Goal: Navigation & Orientation: Find specific page/section

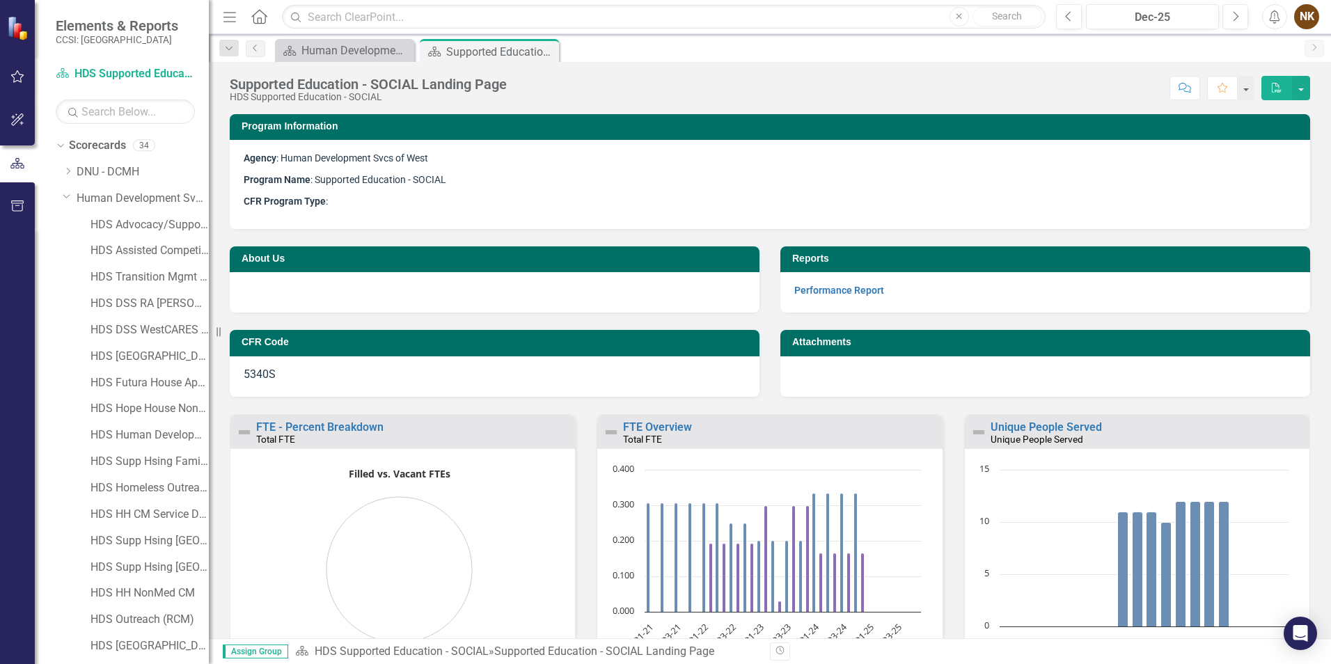
scroll to position [129, 0]
click at [856, 290] on link "Performance Report" at bounding box center [839, 290] width 90 height 11
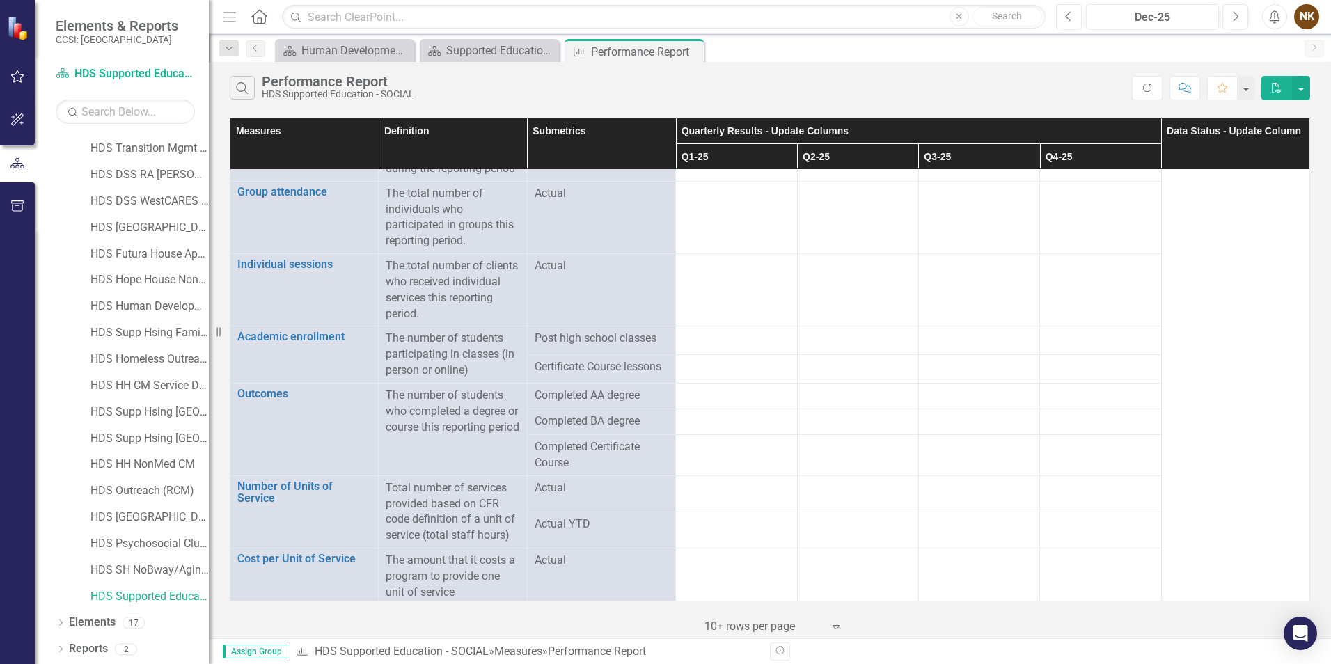
scroll to position [1147, 0]
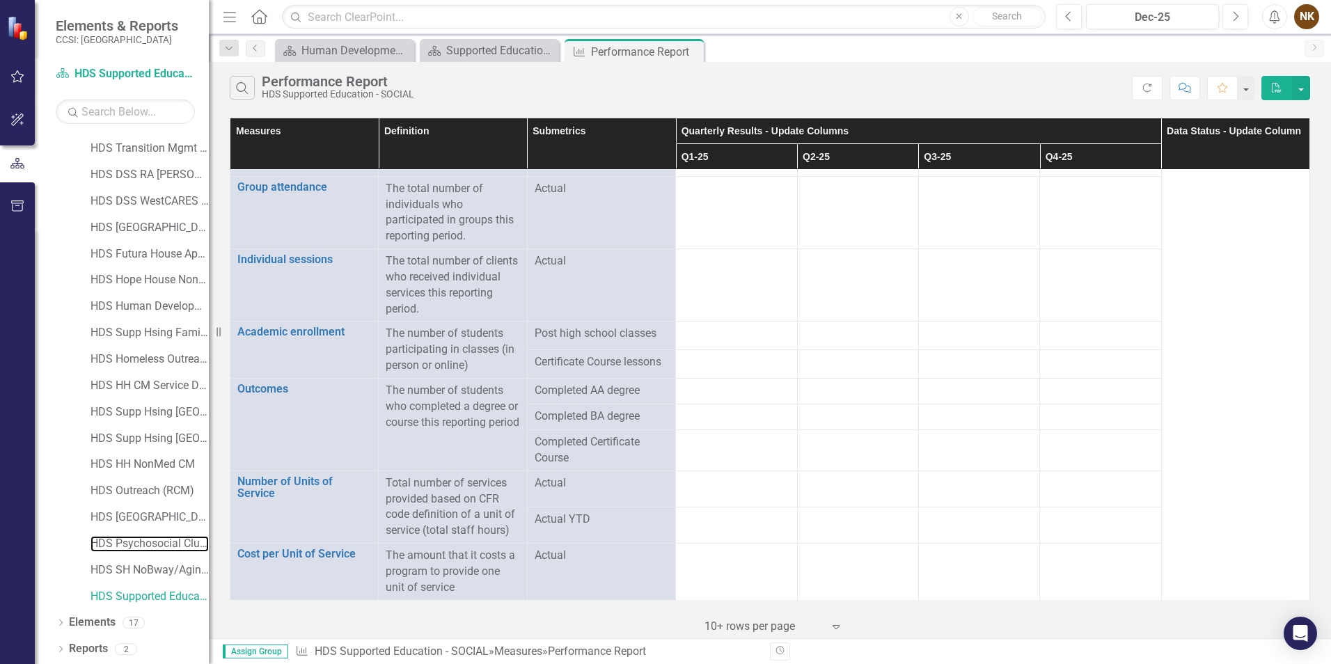
drag, startPoint x: 161, startPoint y: 546, endPoint x: 182, endPoint y: 531, distance: 25.3
click at [161, 546] on link "HDS Psychosocial Club - HOPE" at bounding box center [149, 544] width 118 height 16
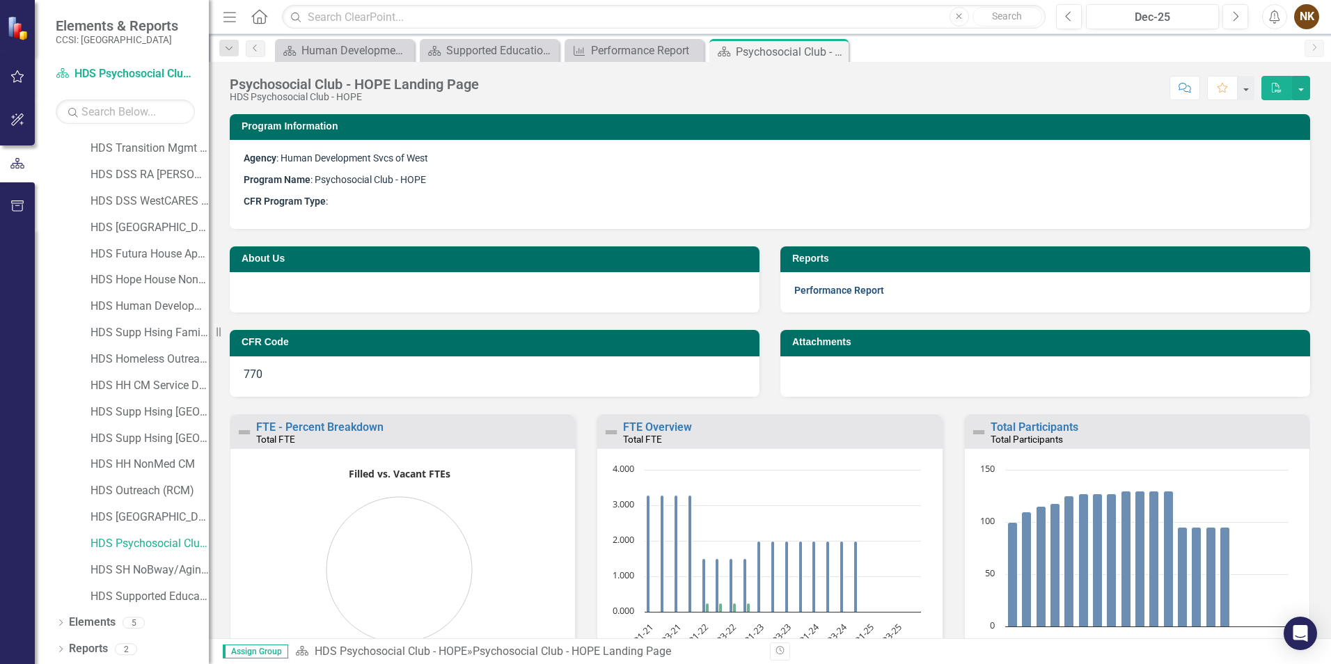
click at [848, 290] on link "Performance Report" at bounding box center [839, 290] width 90 height 11
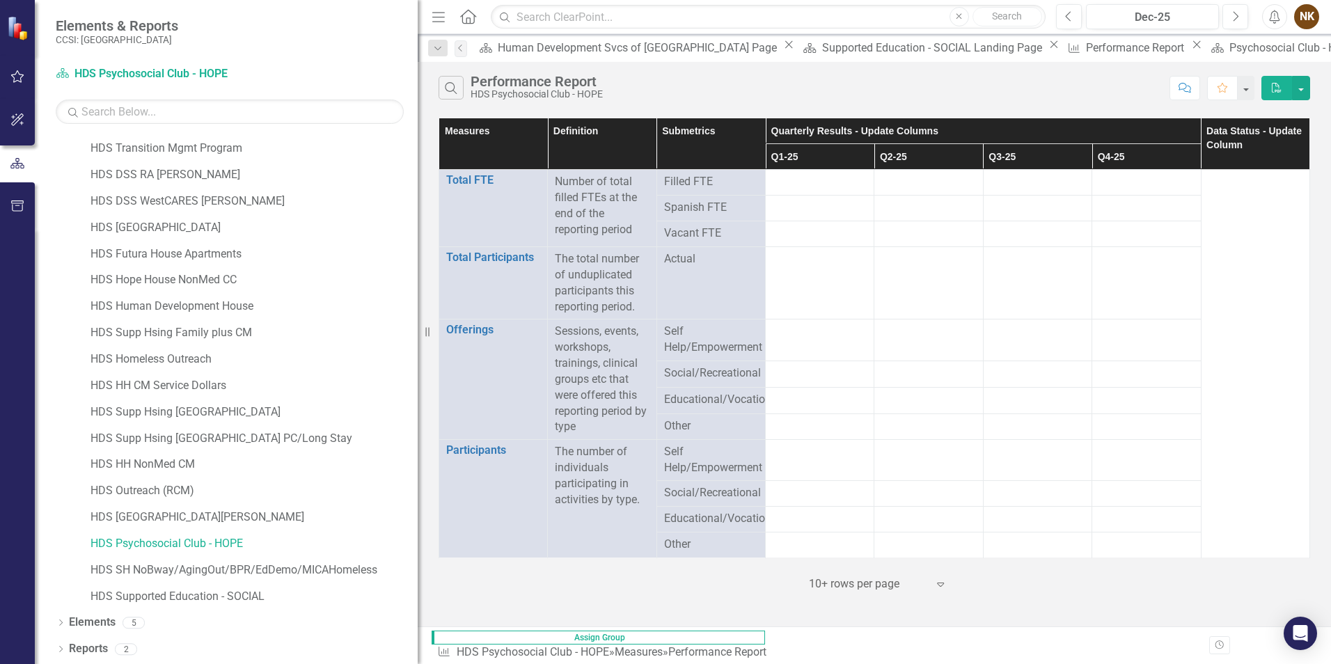
drag, startPoint x: 209, startPoint y: 143, endPoint x: 501, endPoint y: 148, distance: 292.4
click at [501, 148] on div "Elements & Reports CCSI: [GEOGRAPHIC_DATA] Scorecard HDS Psychosocial Club - HO…" at bounding box center [665, 332] width 1331 height 664
click at [235, 601] on link "HDS Supported Education - SOCIAL" at bounding box center [253, 597] width 327 height 16
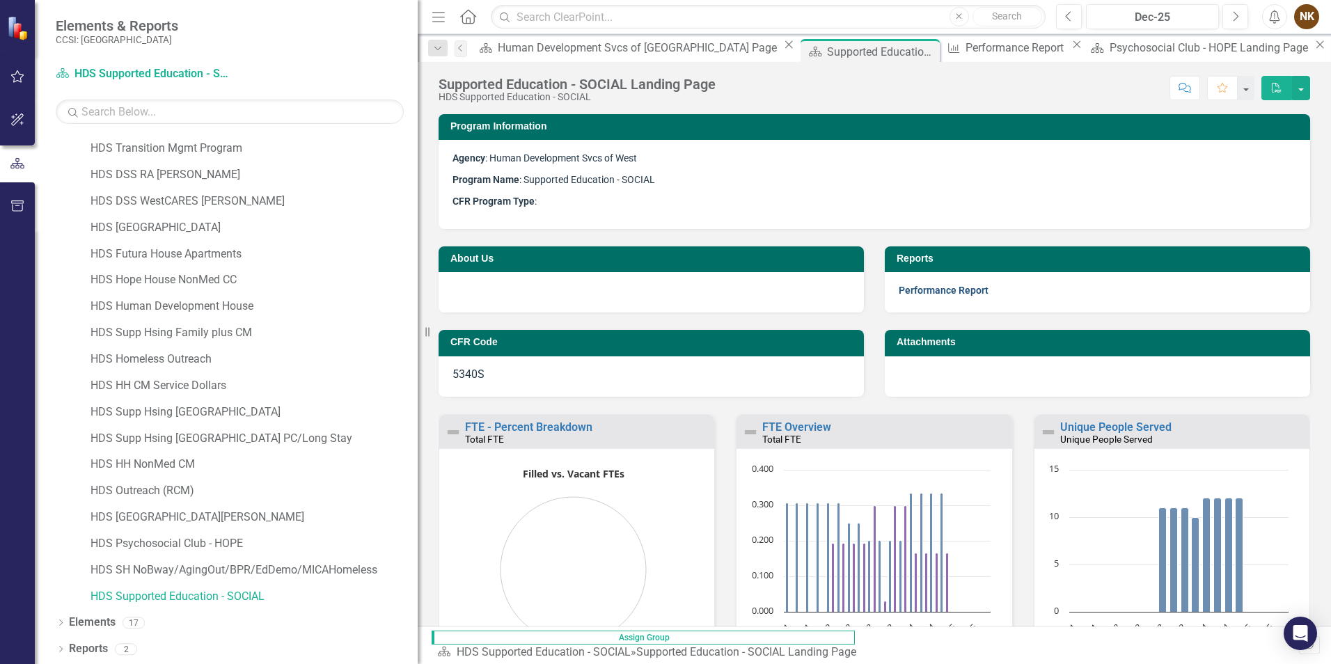
click at [967, 287] on link "Performance Report" at bounding box center [944, 290] width 90 height 11
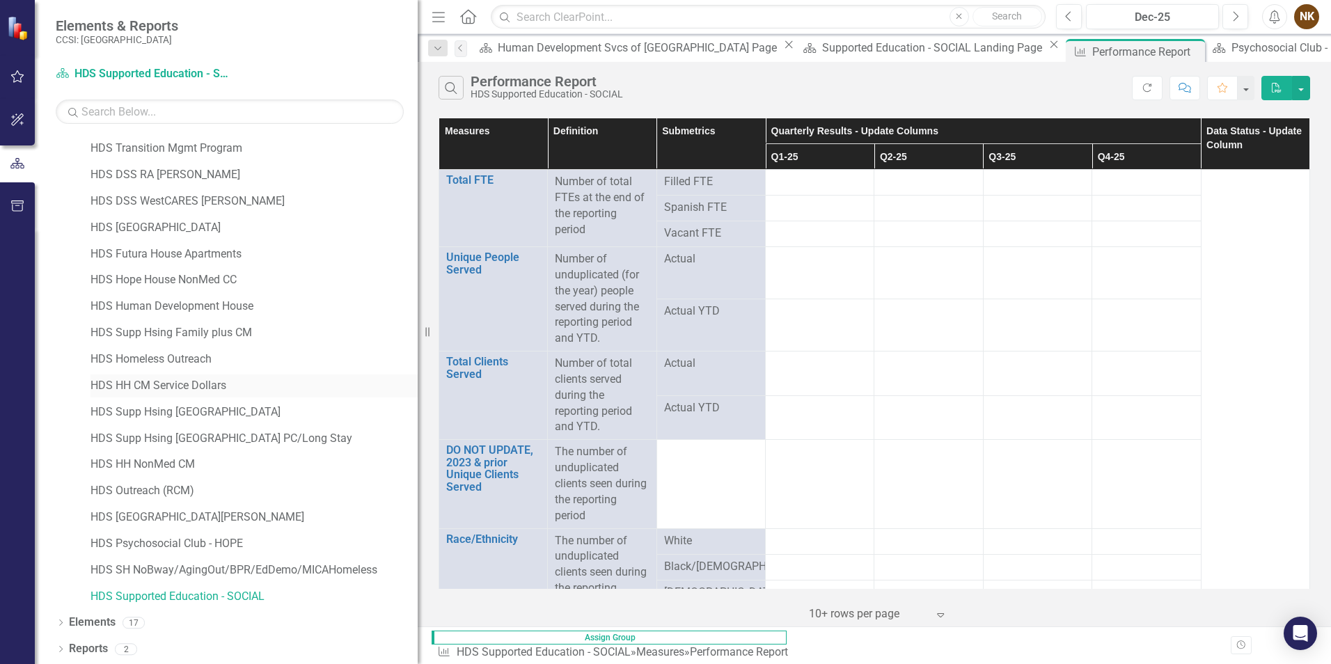
click at [192, 384] on link "HDS HH CM Service Dollars" at bounding box center [253, 386] width 327 height 16
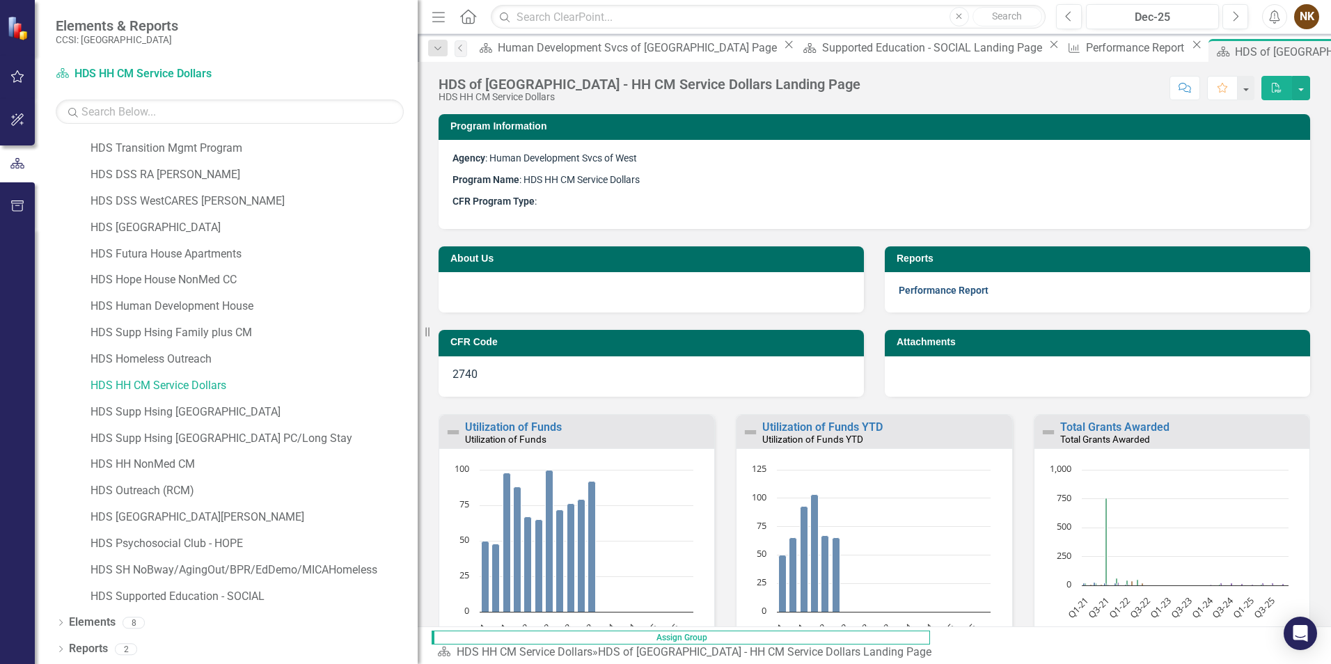
click at [951, 286] on link "Performance Report" at bounding box center [944, 290] width 90 height 11
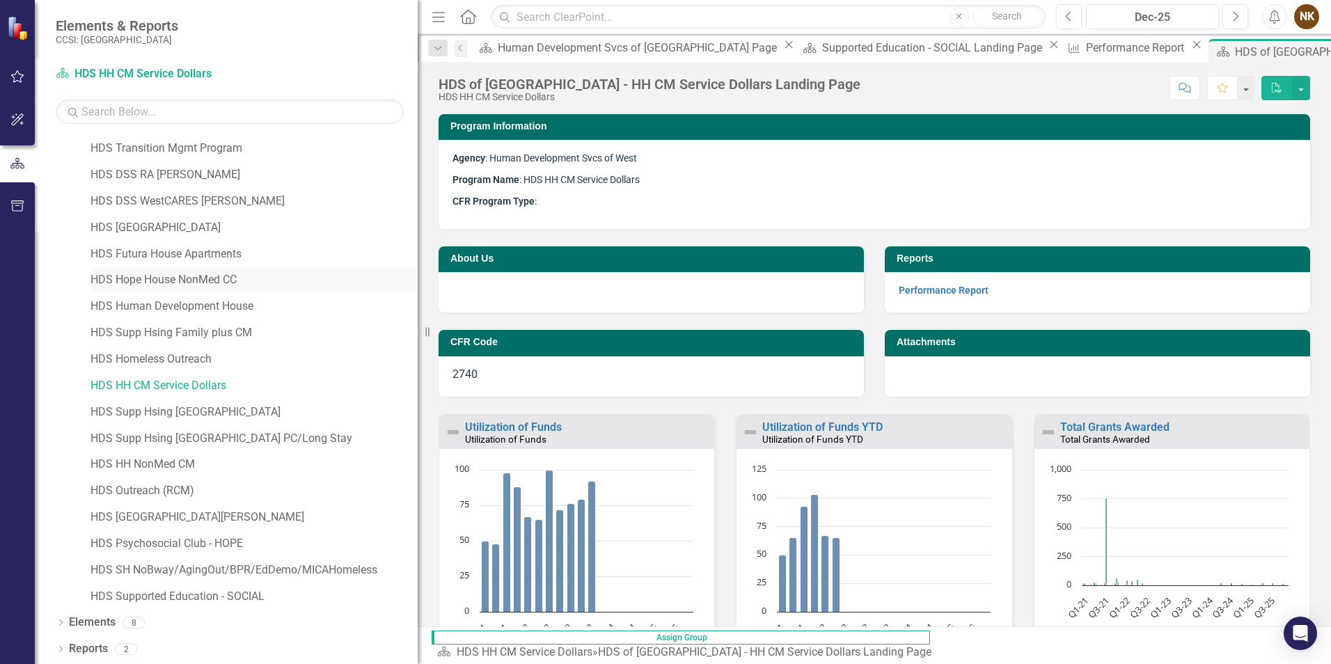
click at [211, 270] on div "HDS Hope House NonMed CC" at bounding box center [253, 280] width 327 height 23
click at [201, 282] on link "HDS Hope House NonMed CC" at bounding box center [253, 280] width 327 height 16
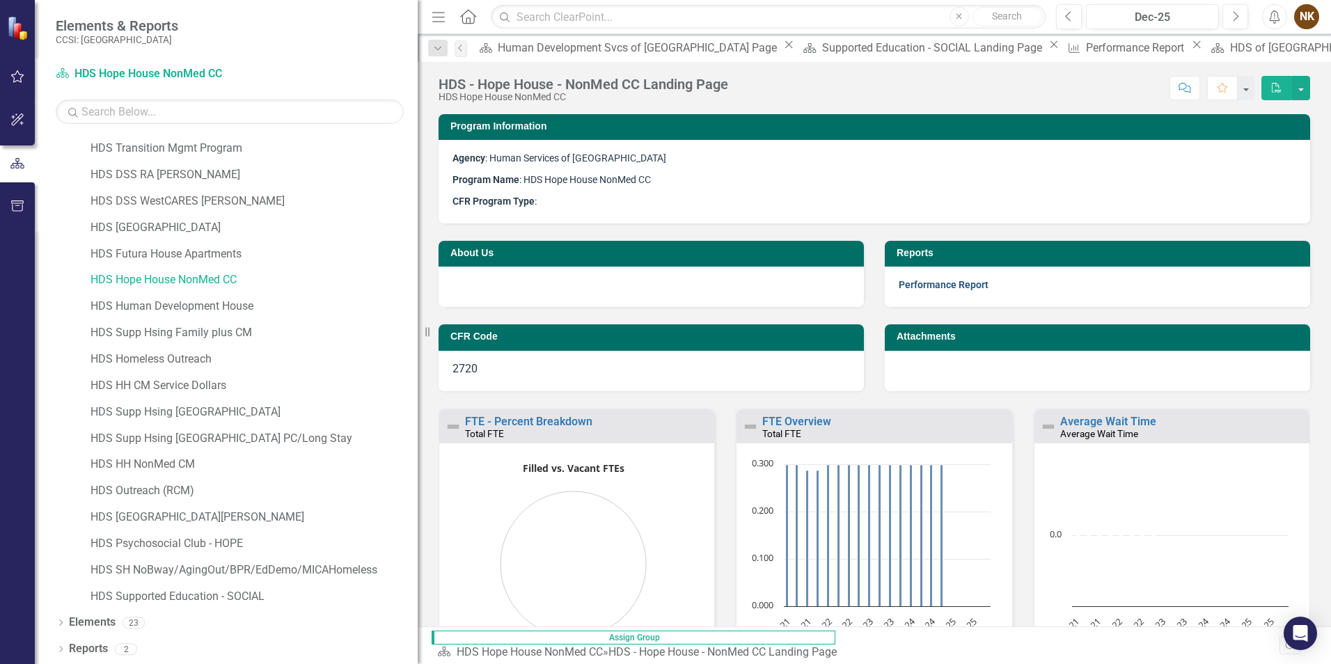
click at [967, 285] on link "Performance Report" at bounding box center [944, 284] width 90 height 11
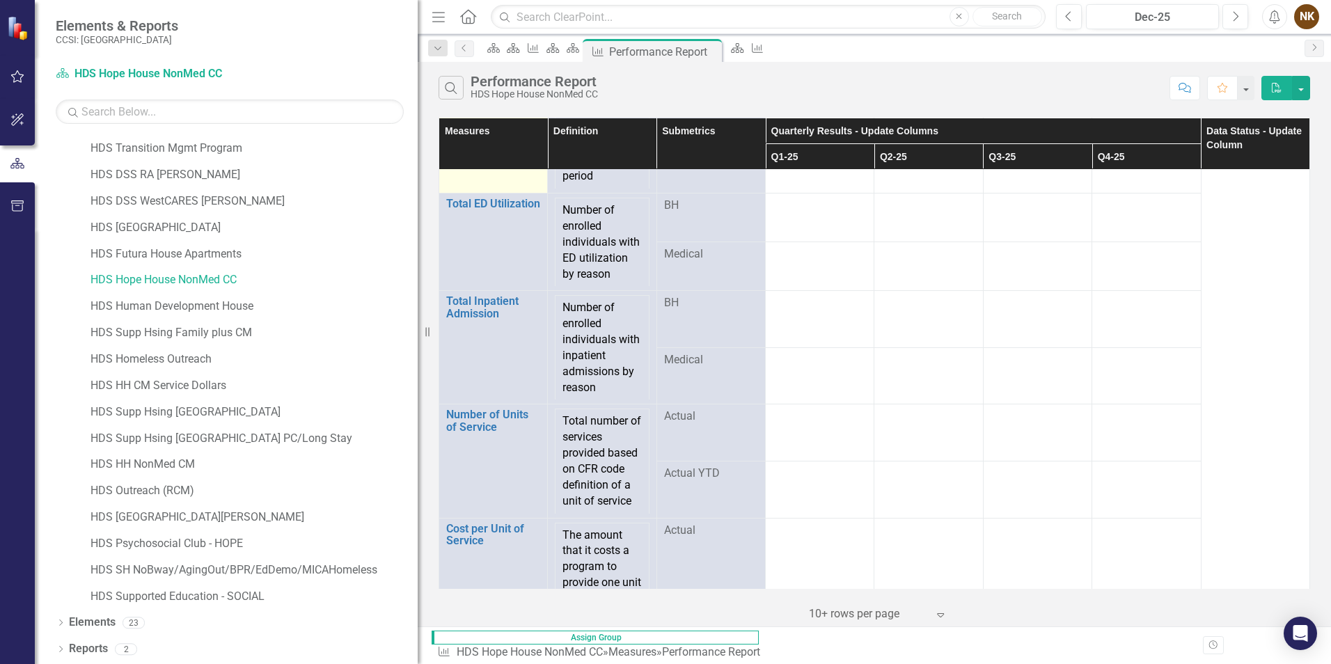
scroll to position [2492, 0]
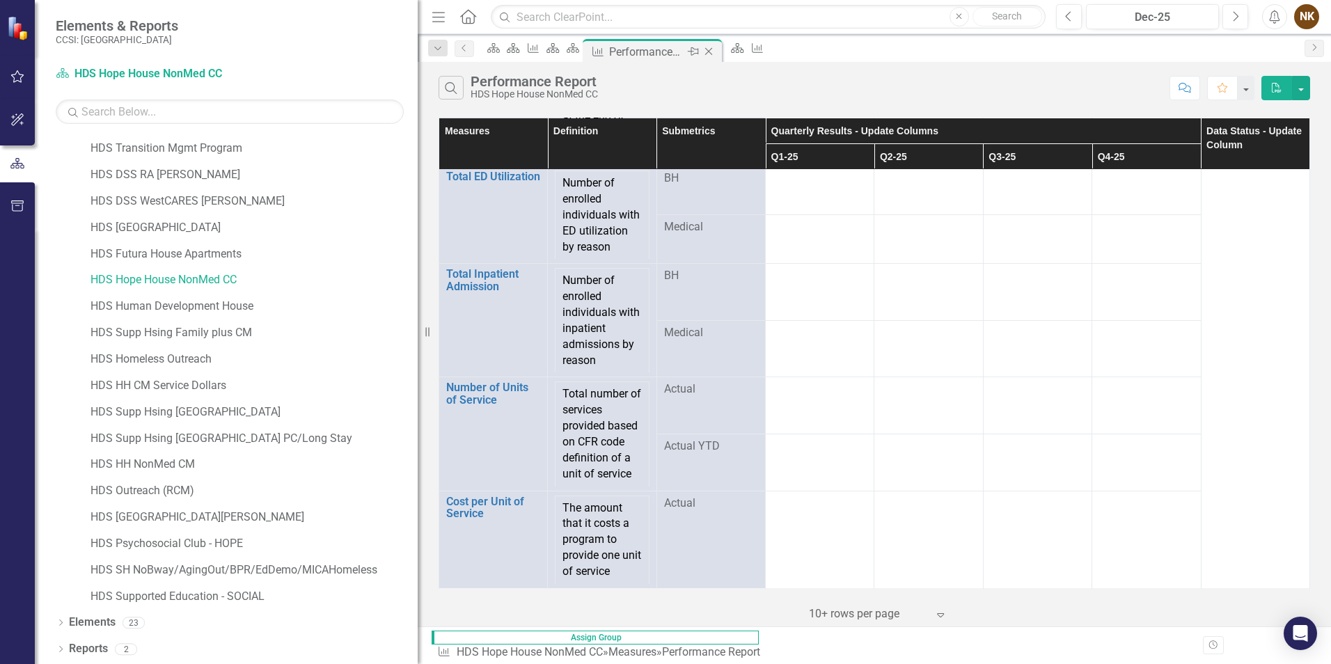
click at [715, 52] on icon "Close" at bounding box center [709, 51] width 14 height 11
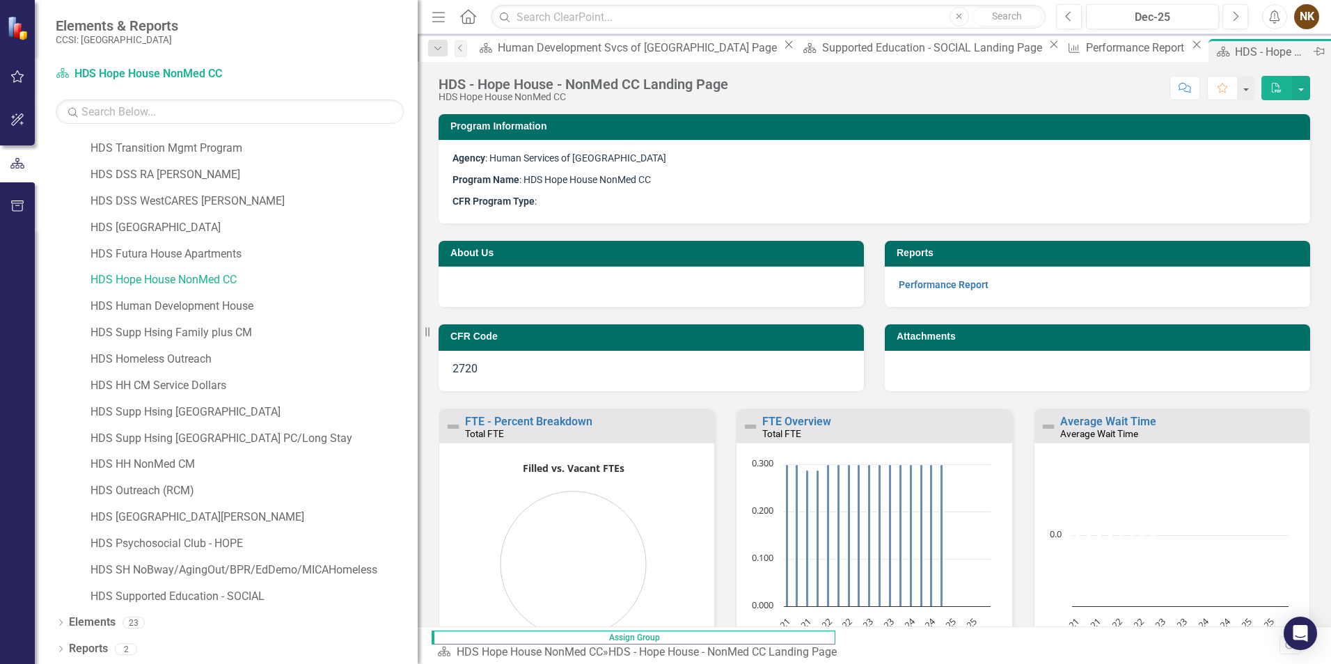
click at [1327, 48] on icon "Close" at bounding box center [1334, 51] width 14 height 11
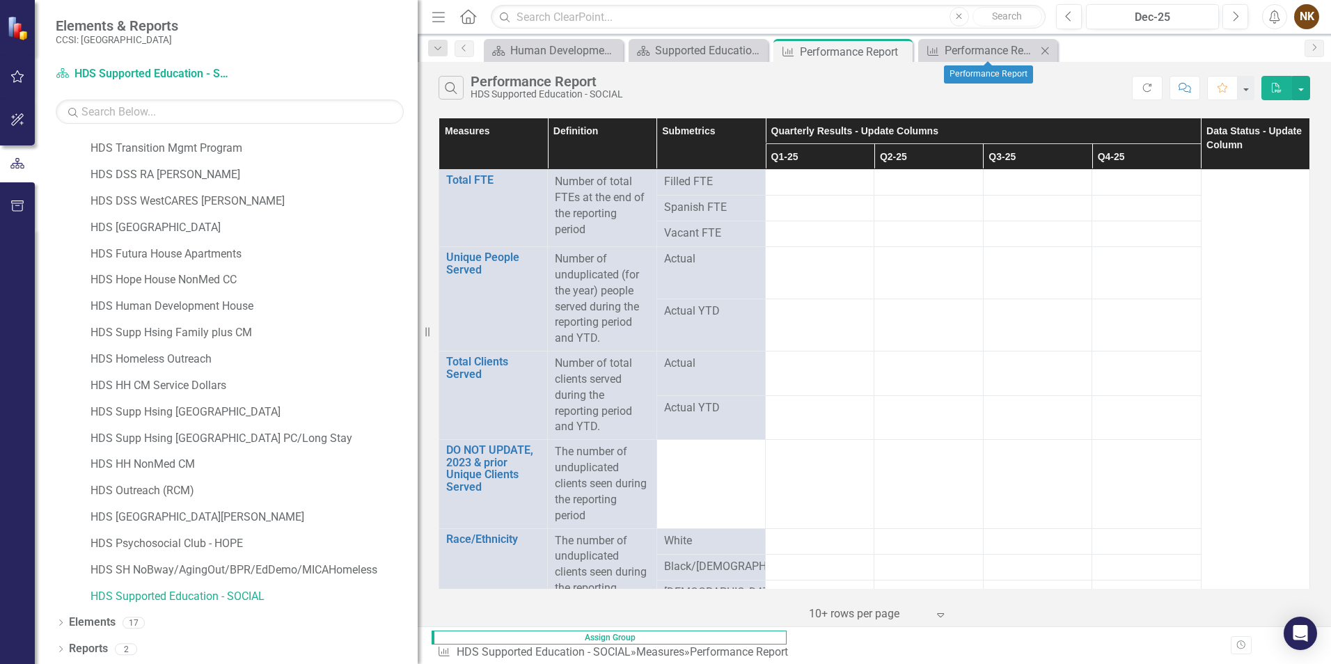
click at [1042, 49] on icon "Close" at bounding box center [1045, 50] width 14 height 11
click at [902, 52] on icon "Close" at bounding box center [899, 51] width 14 height 11
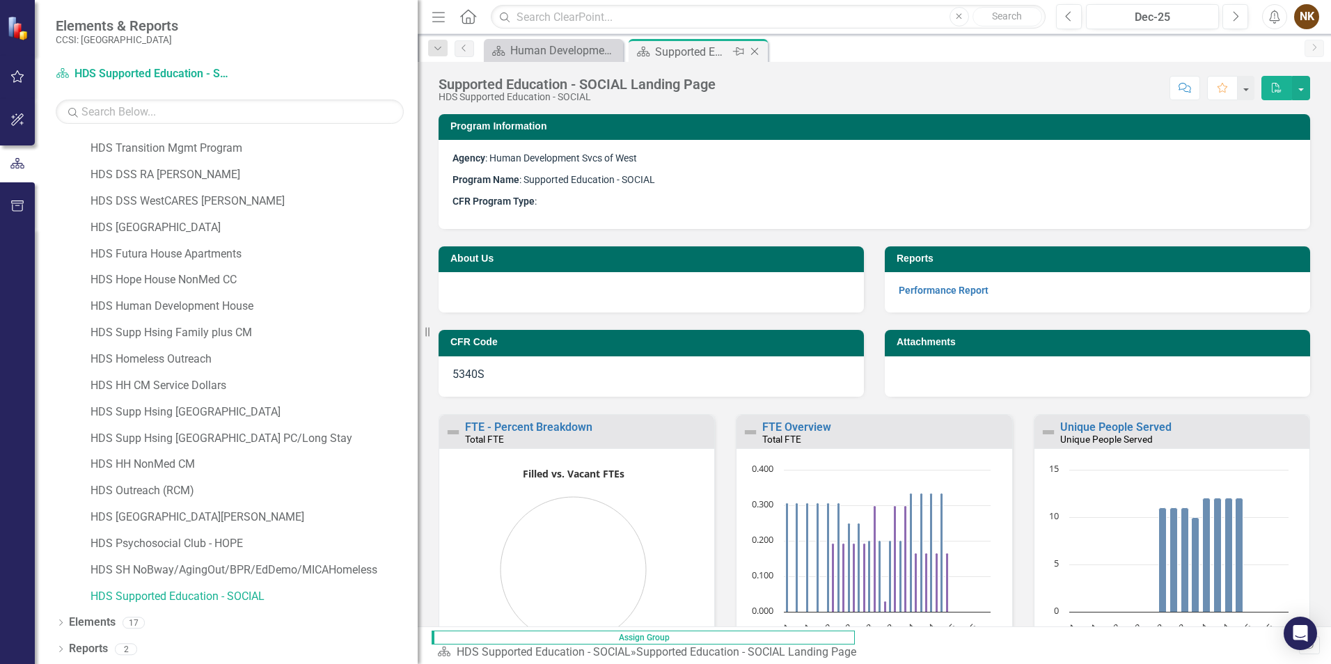
click at [754, 52] on icon "Close" at bounding box center [754, 51] width 14 height 11
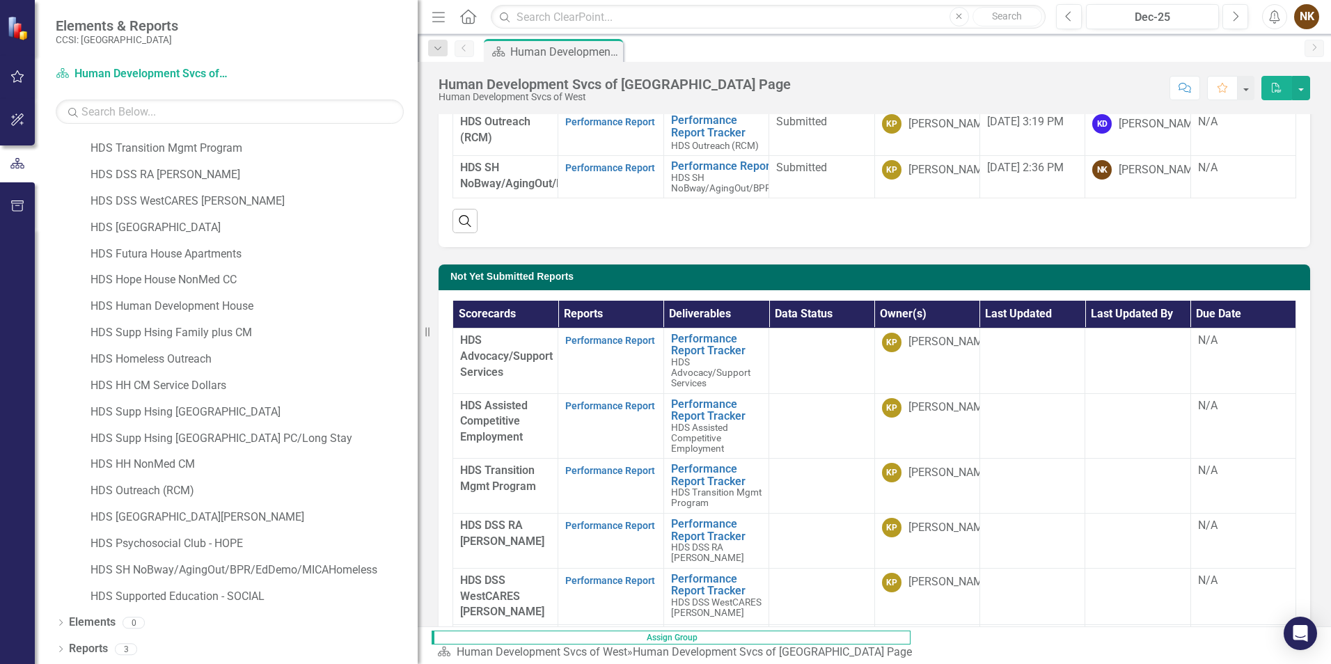
scroll to position [348, 0]
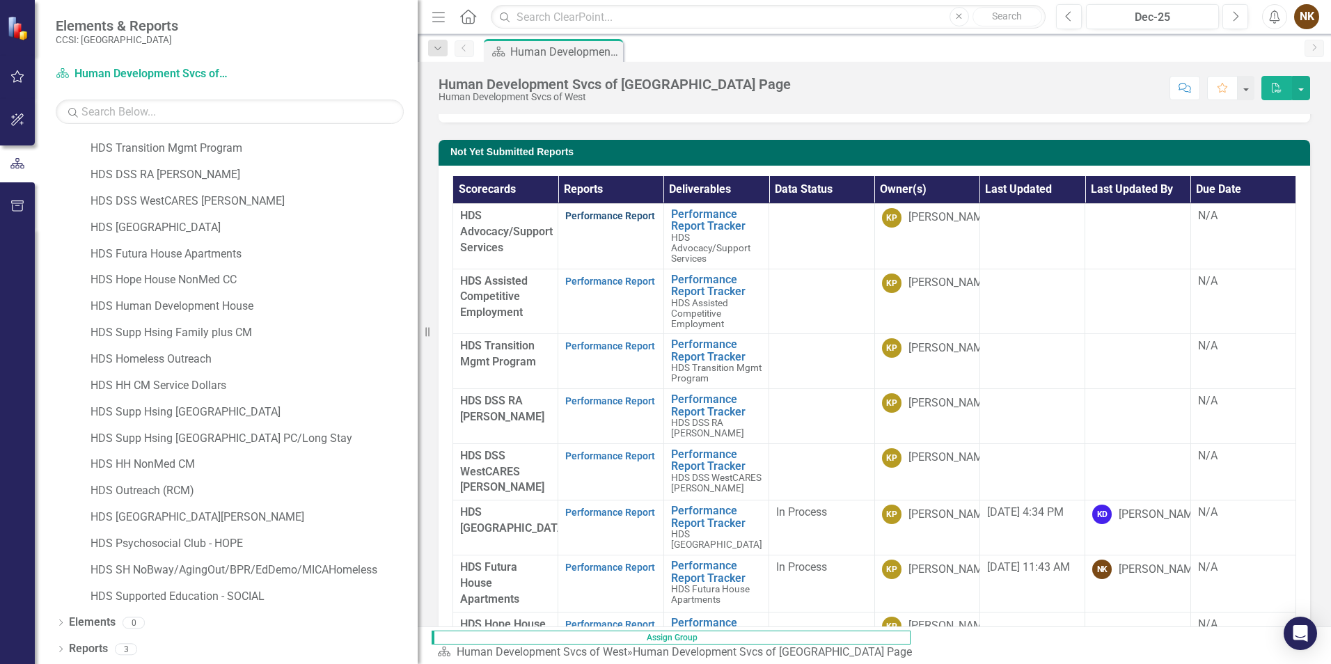
click at [606, 221] on link "Performance Report" at bounding box center [610, 215] width 90 height 11
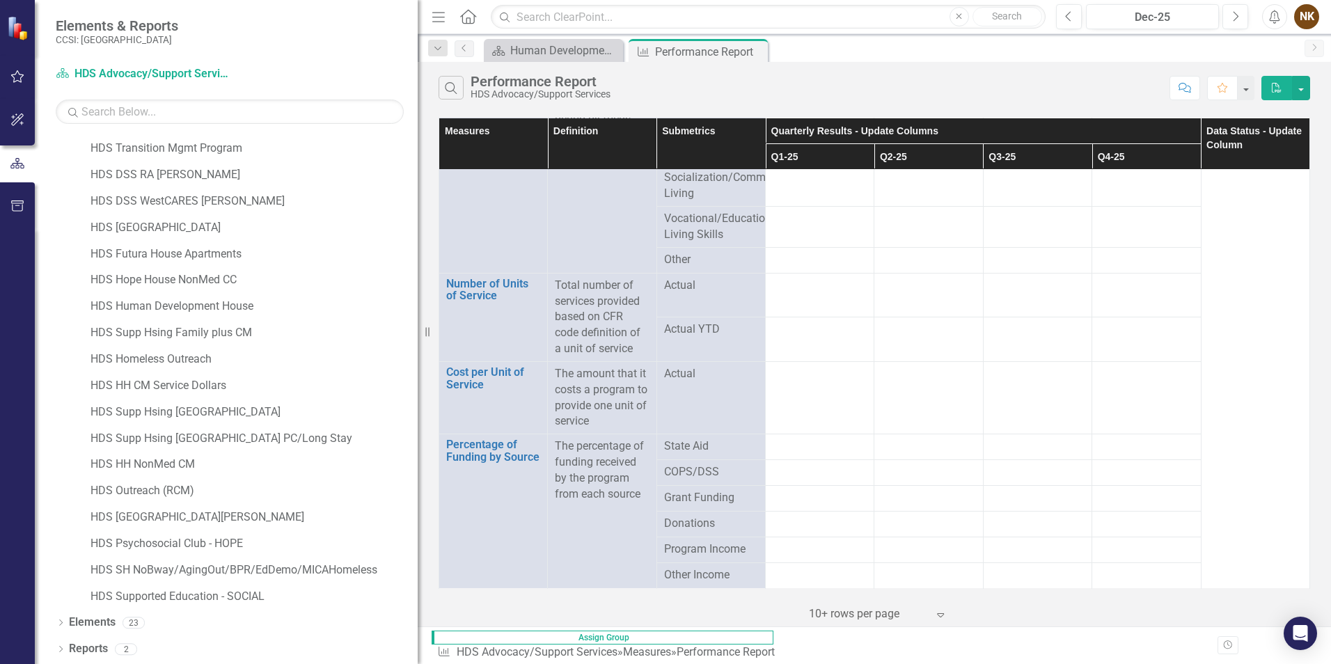
scroll to position [2403, 0]
click at [182, 593] on link "HDS Supported Education - SOCIAL" at bounding box center [253, 597] width 327 height 16
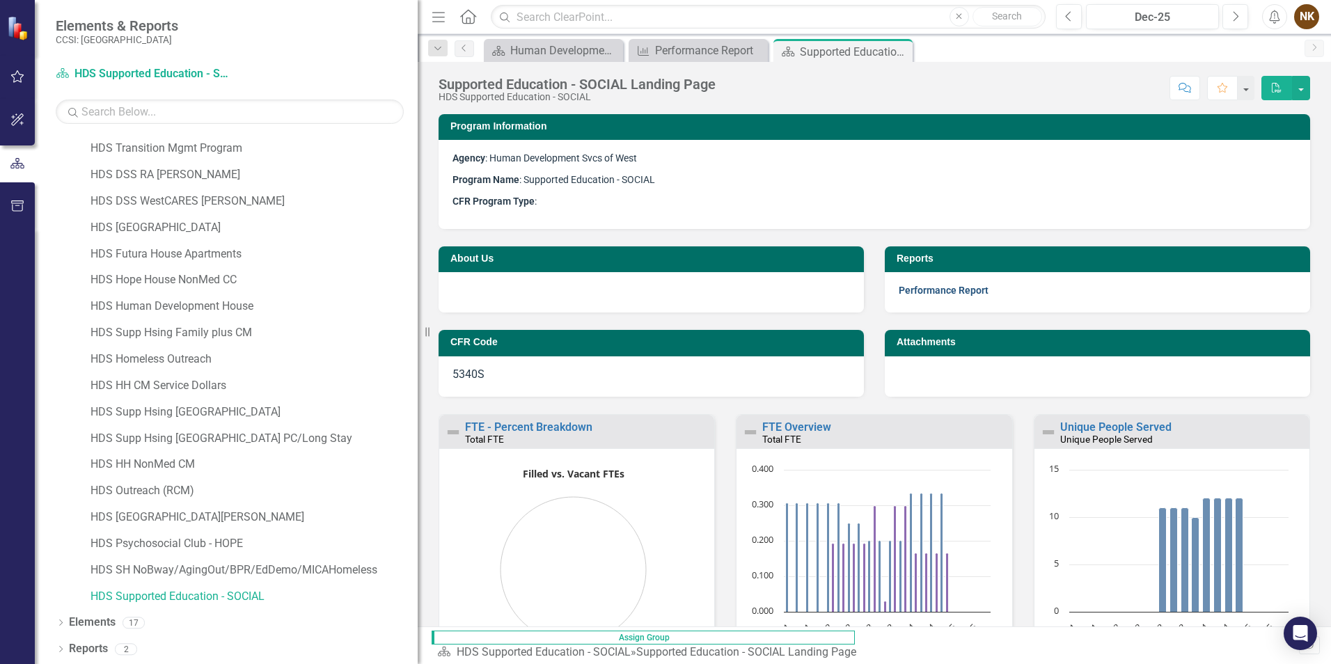
click at [973, 294] on link "Performance Report" at bounding box center [944, 290] width 90 height 11
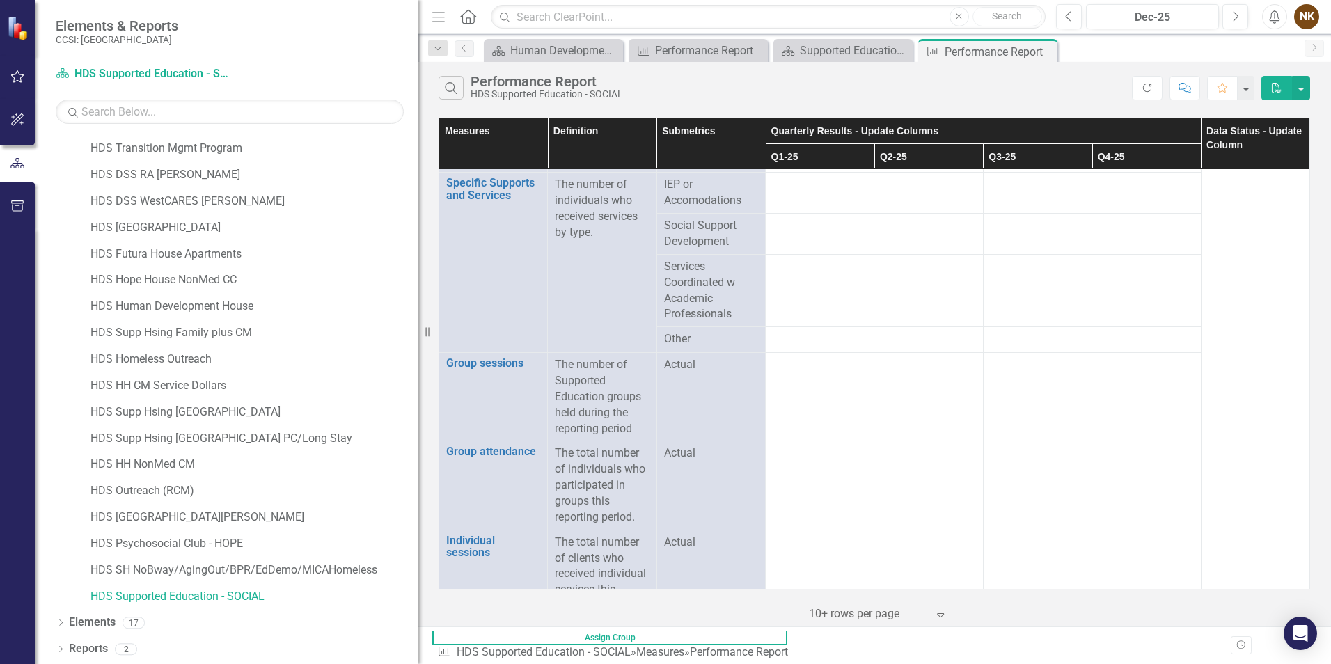
scroll to position [1183, 0]
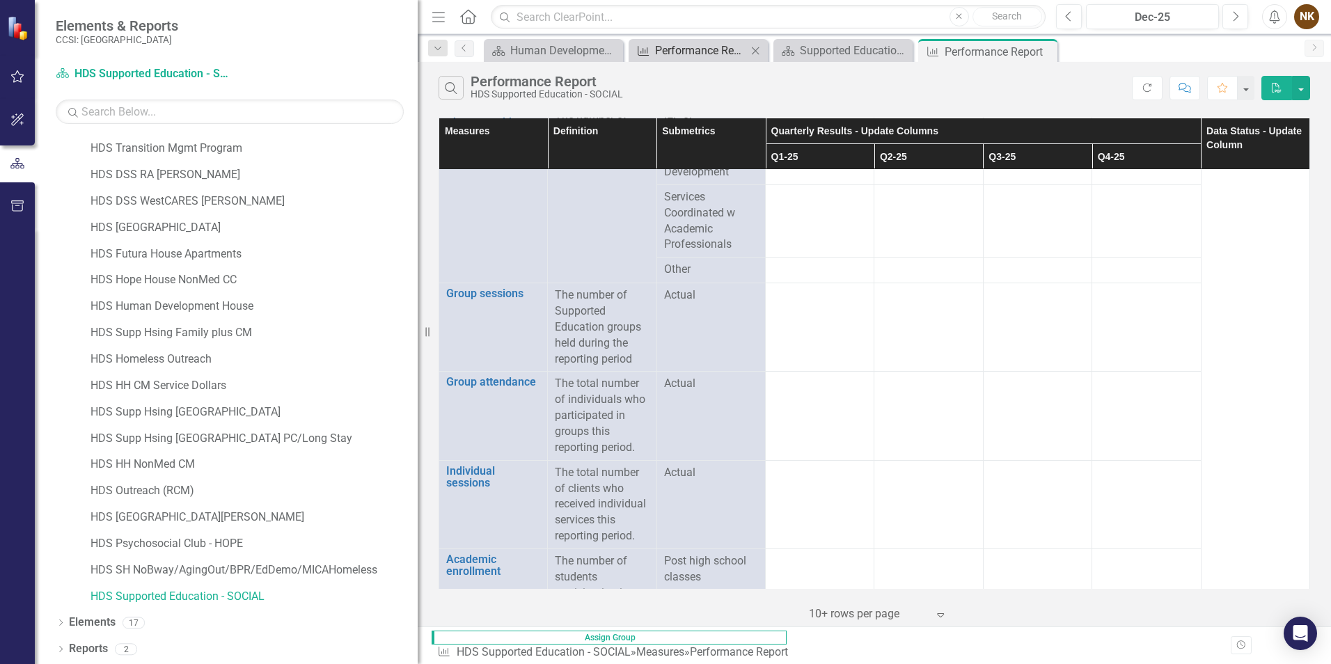
click at [706, 49] on div "Performance Report" at bounding box center [701, 50] width 92 height 17
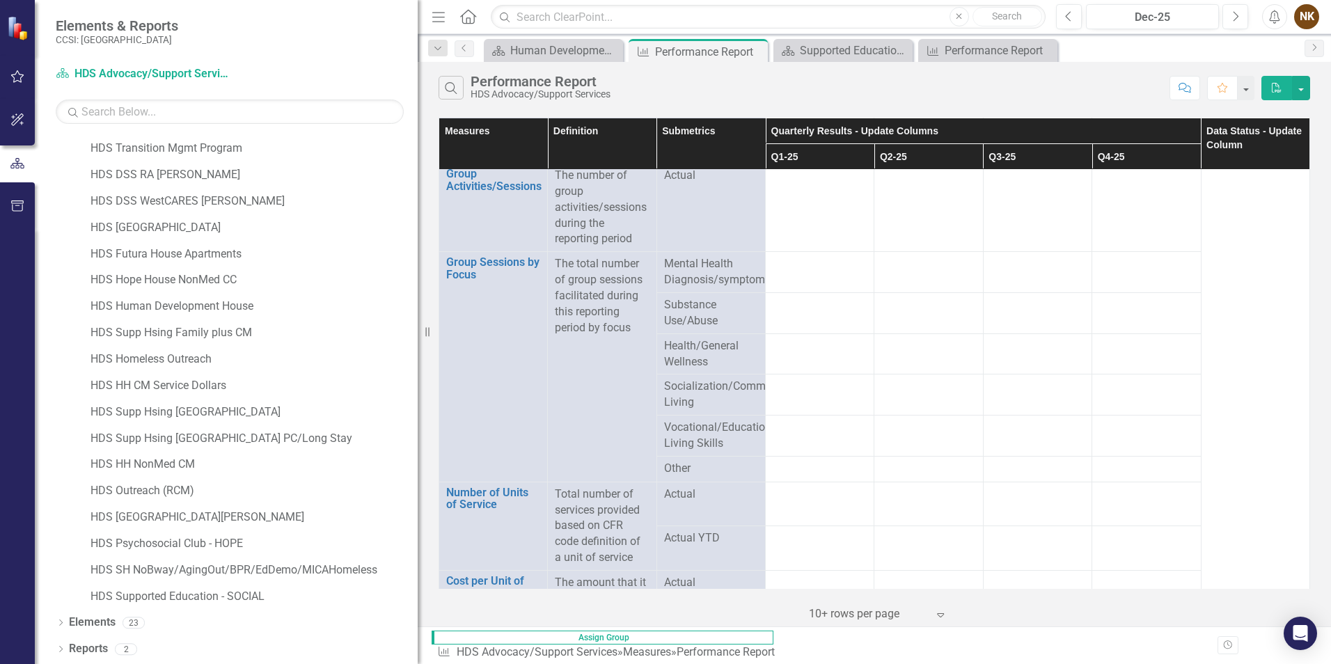
scroll to position [2227, 0]
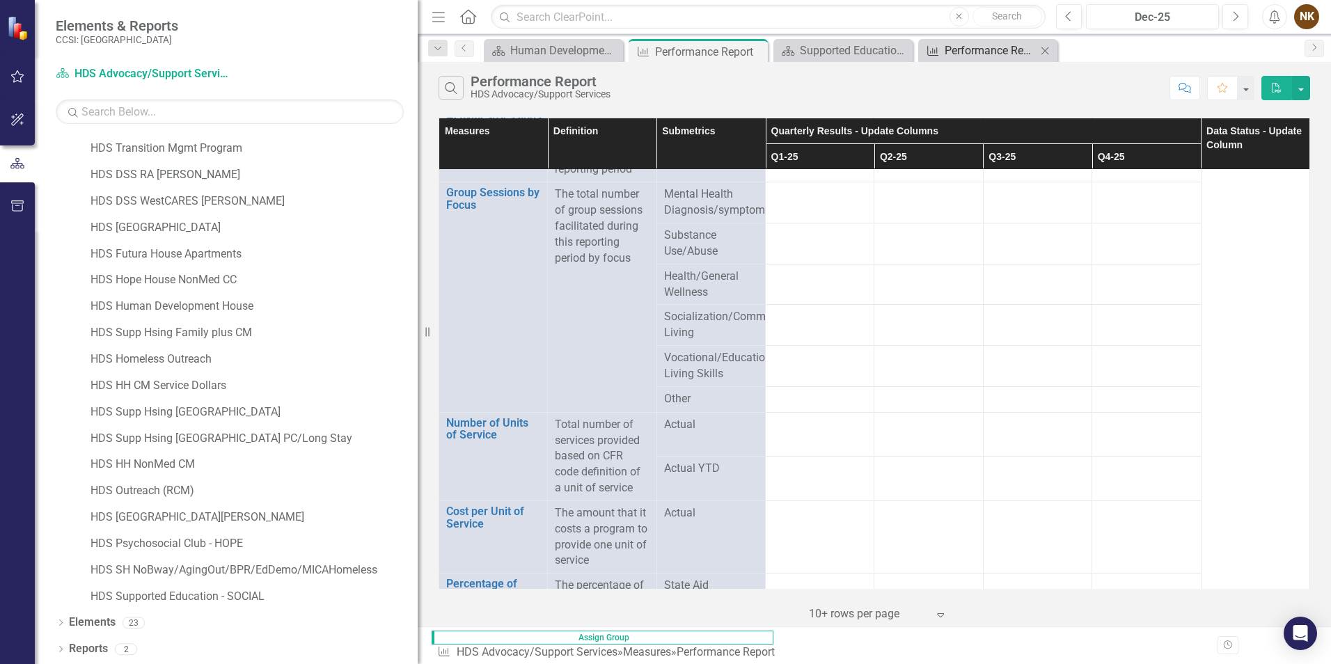
click at [959, 45] on div "Performance Report" at bounding box center [990, 50] width 92 height 17
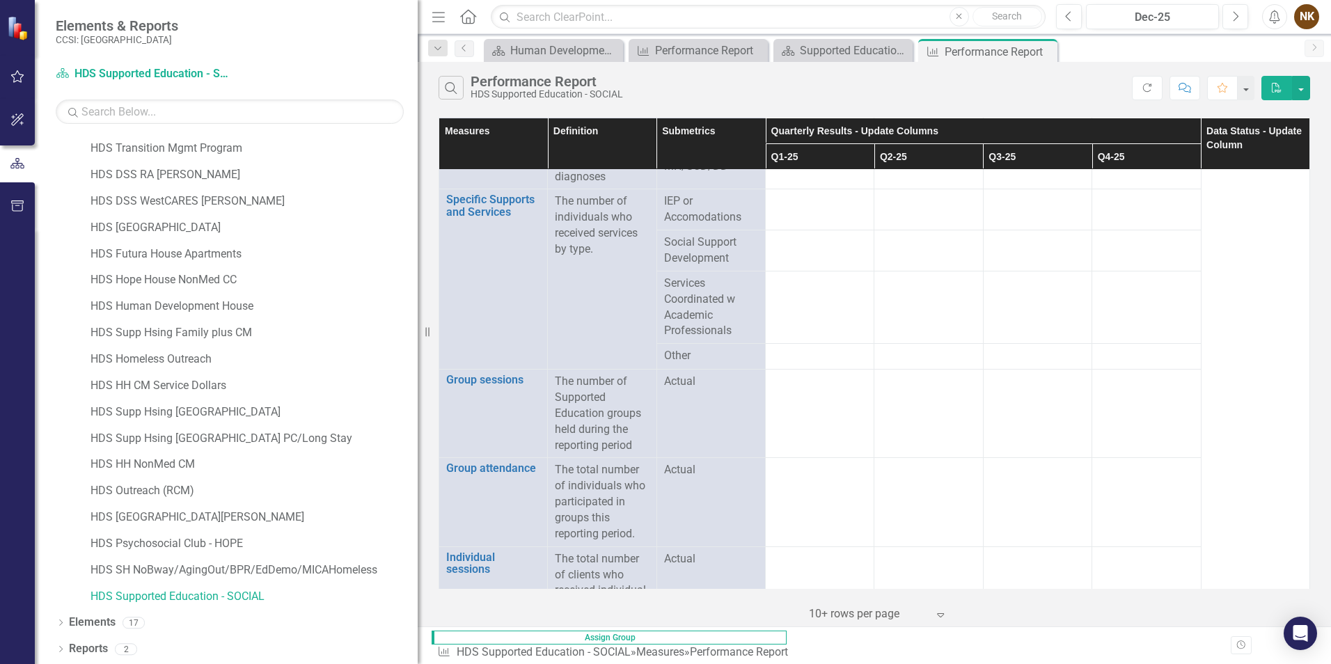
scroll to position [1033, 0]
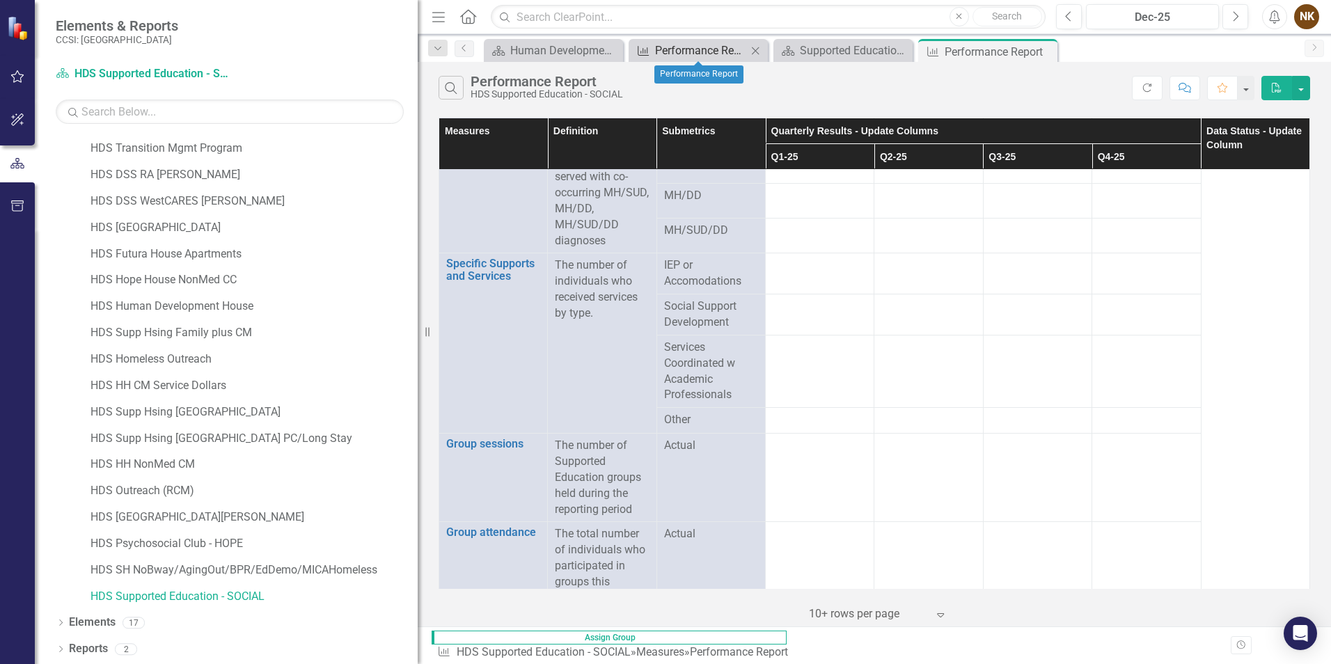
click at [717, 52] on div "Performance Report" at bounding box center [701, 50] width 92 height 17
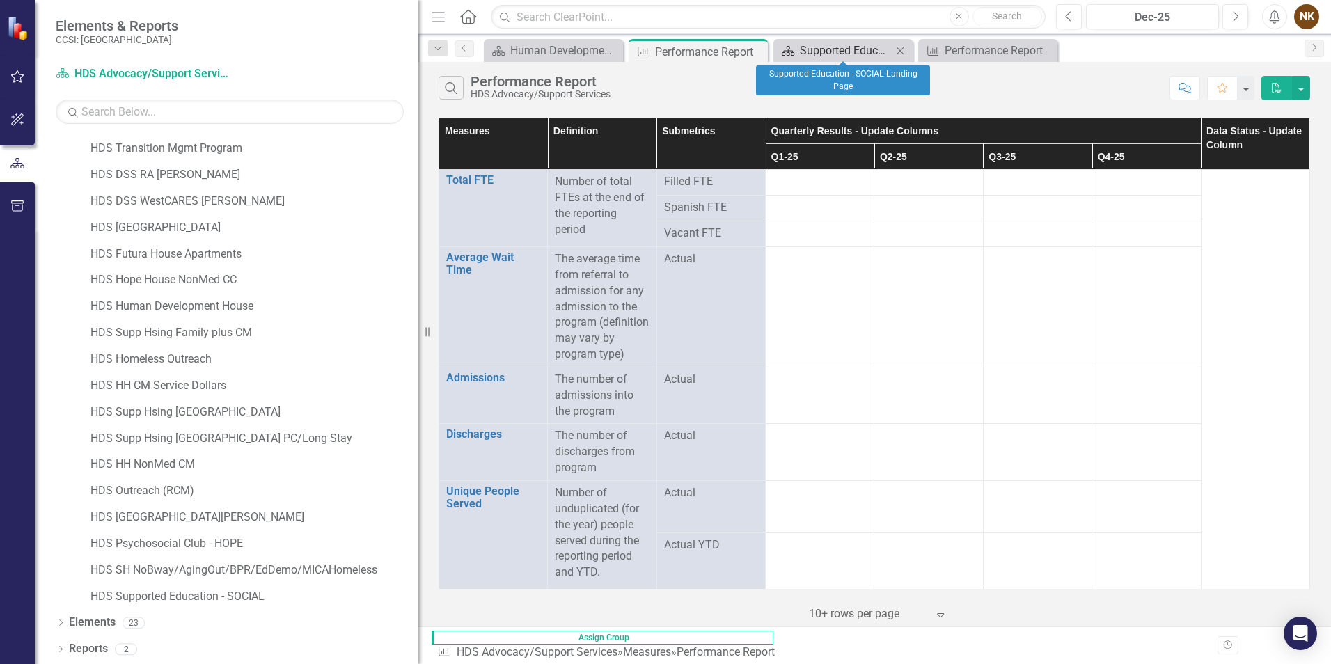
click at [861, 54] on div "Supported Education - SOCIAL Landing Page" at bounding box center [846, 50] width 92 height 17
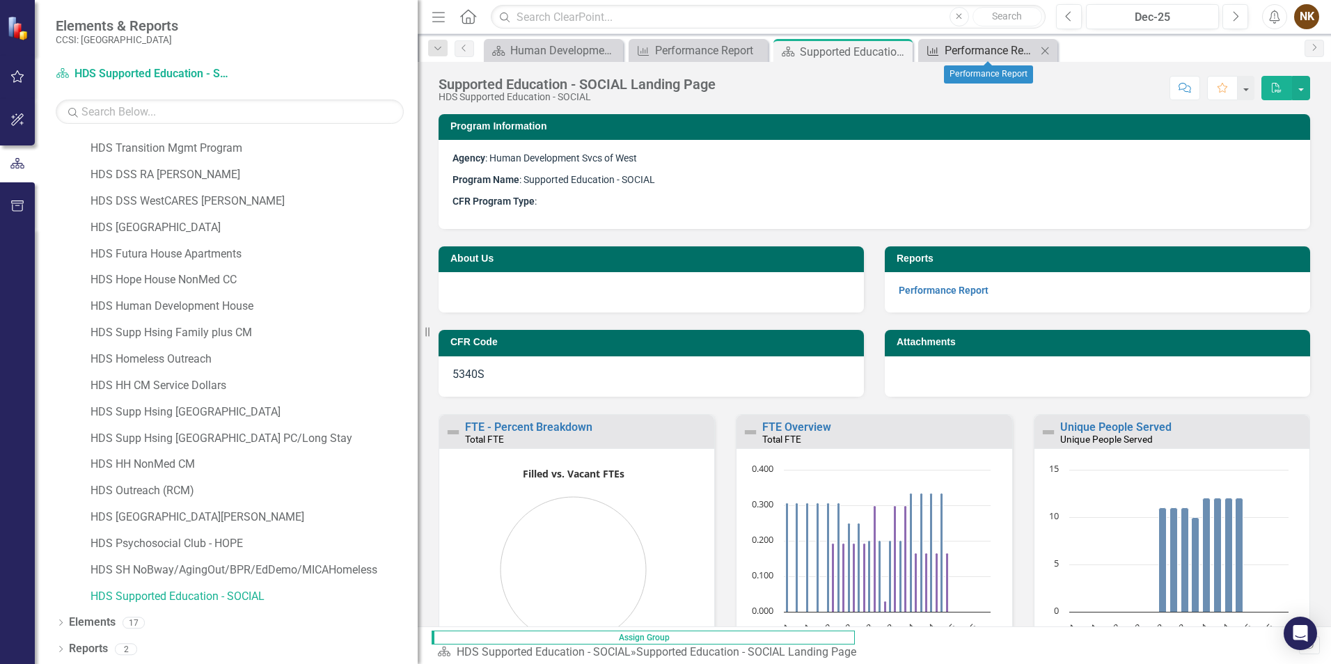
click at [974, 52] on div "Performance Report" at bounding box center [990, 50] width 92 height 17
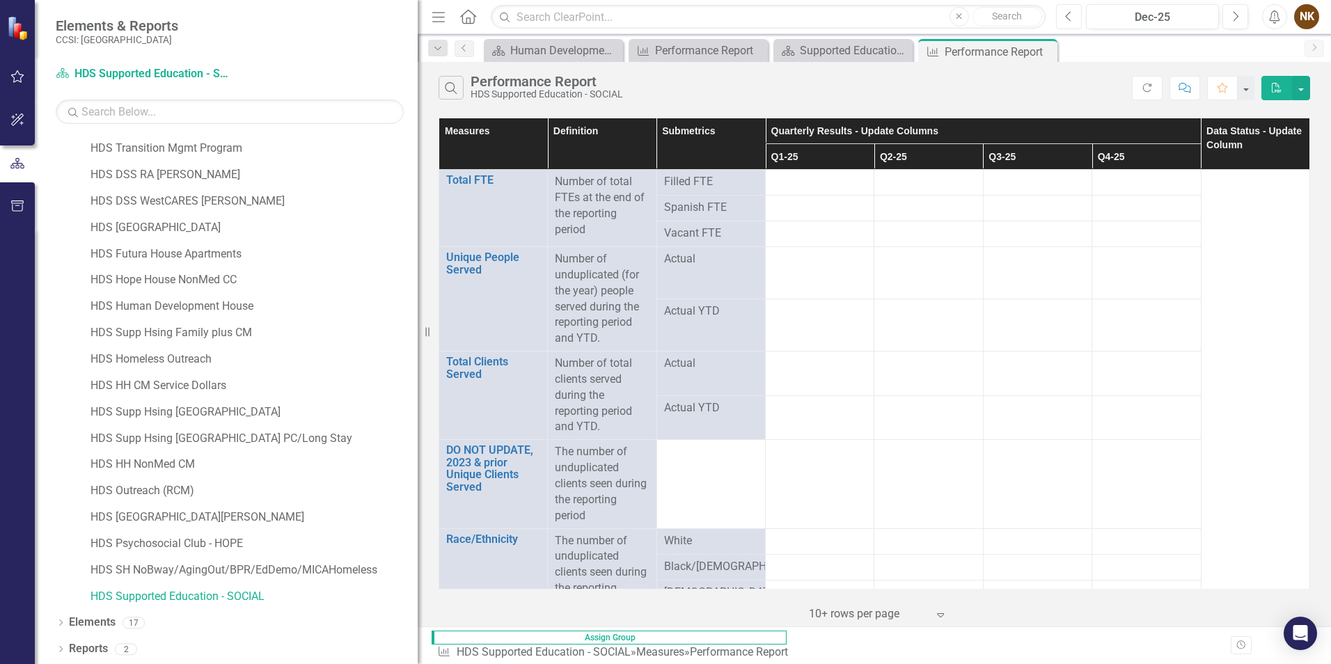
click at [1072, 16] on icon "Previous" at bounding box center [1069, 16] width 8 height 13
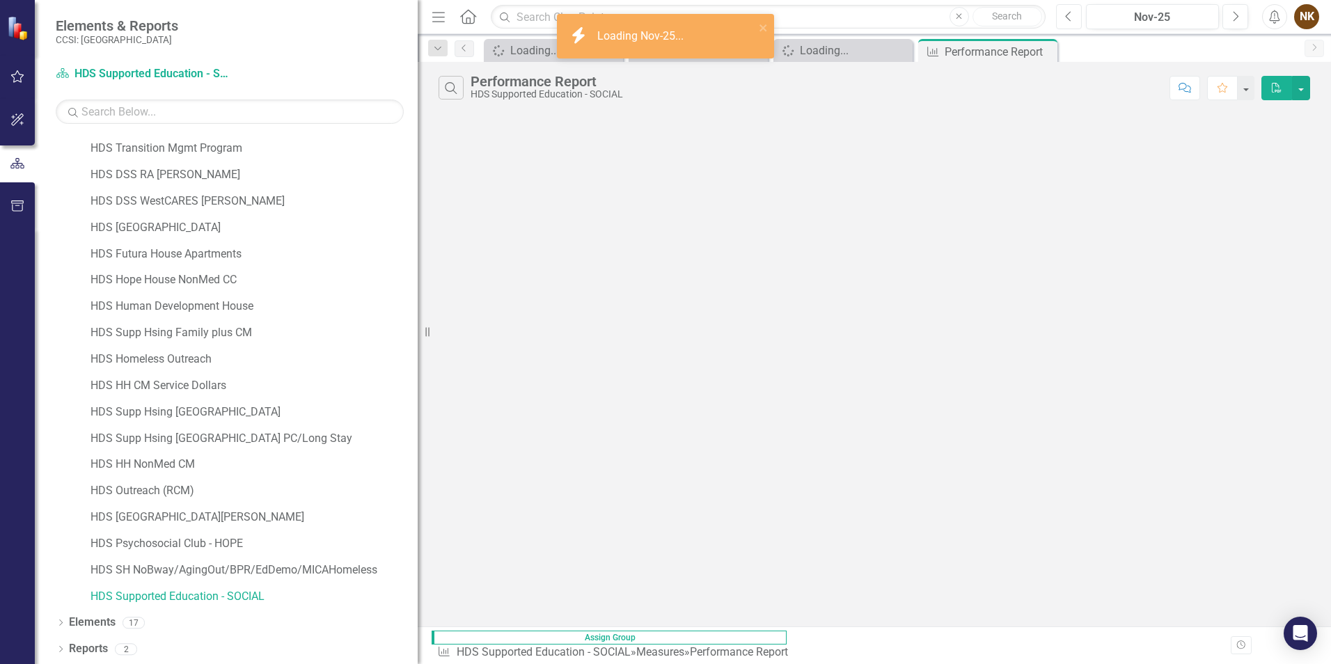
click at [1072, 16] on icon "Previous" at bounding box center [1069, 16] width 8 height 13
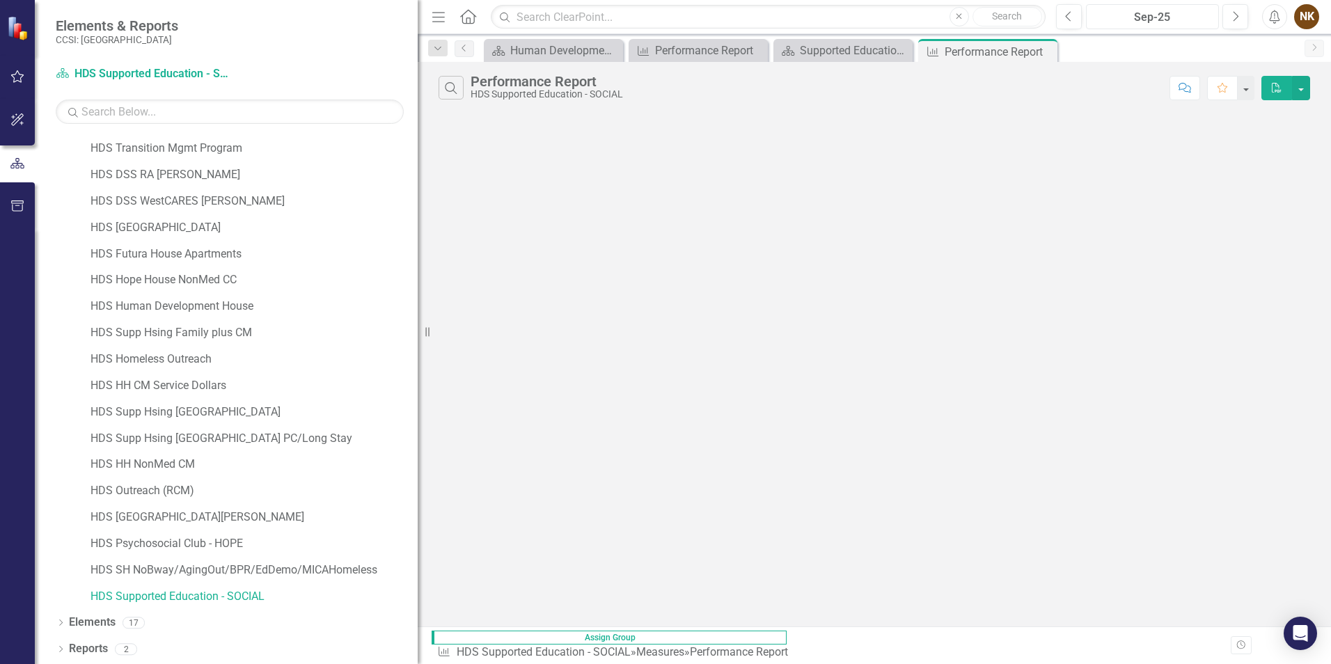
click at [1162, 19] on div "Sep-25" at bounding box center [1152, 17] width 123 height 17
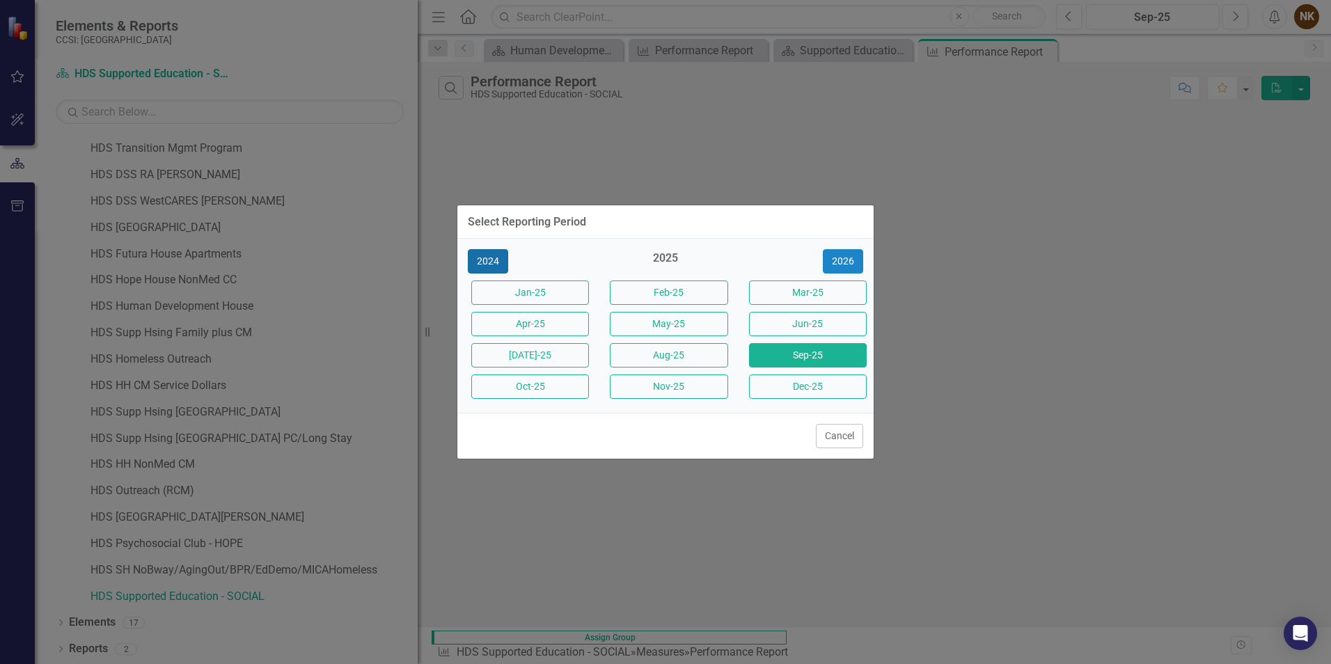
click at [497, 260] on button "2024" at bounding box center [488, 261] width 40 height 24
click at [814, 381] on button "Dec-24" at bounding box center [808, 386] width 118 height 24
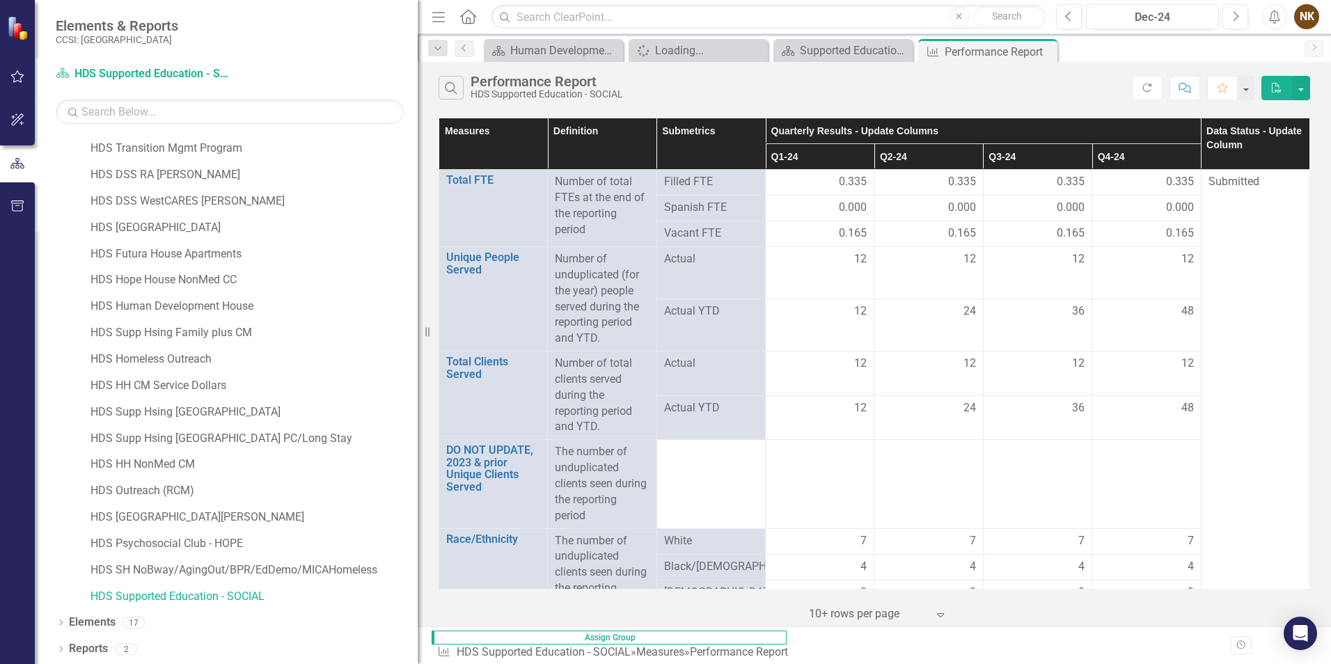
drag, startPoint x: 1047, startPoint y: 50, endPoint x: 1031, endPoint y: 54, distance: 17.2
click at [0, 0] on icon "Close" at bounding box center [0, 0] width 0 height 0
click at [1043, 50] on div "Scorecard Human Development Svcs of [GEOGRAPHIC_DATA] Page Close Spinner Loadin…" at bounding box center [889, 50] width 816 height 22
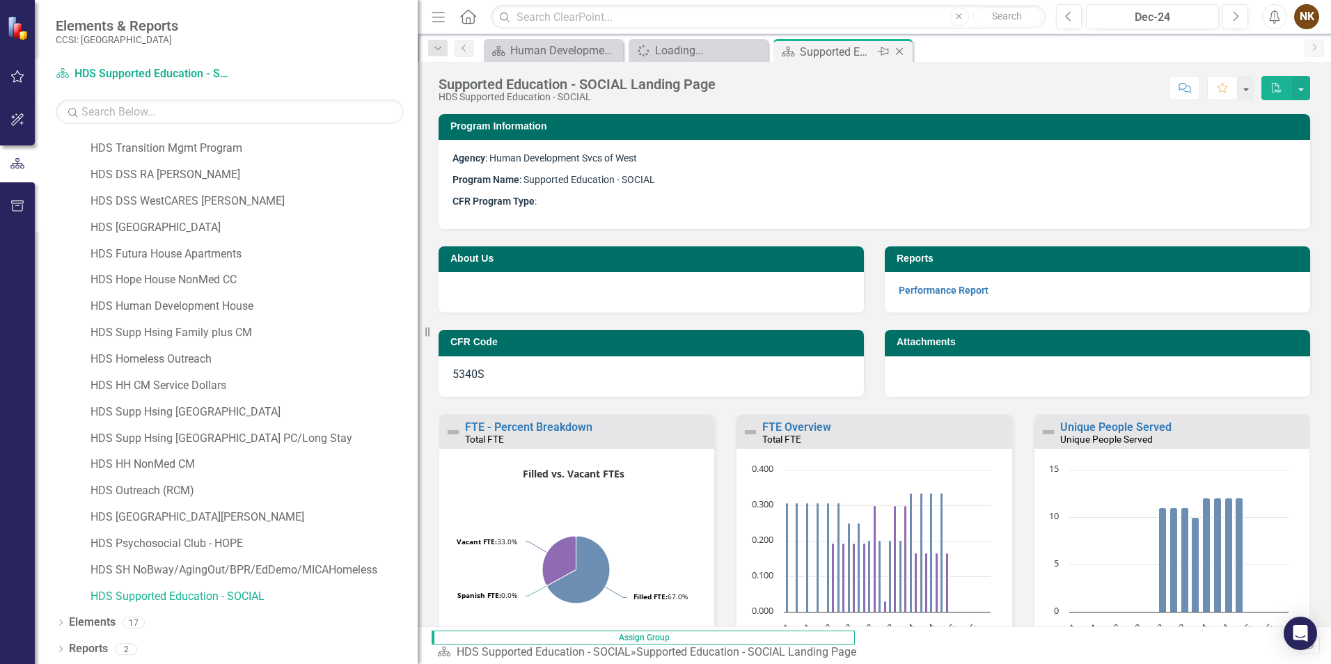
click at [899, 49] on icon "Close" at bounding box center [899, 51] width 14 height 11
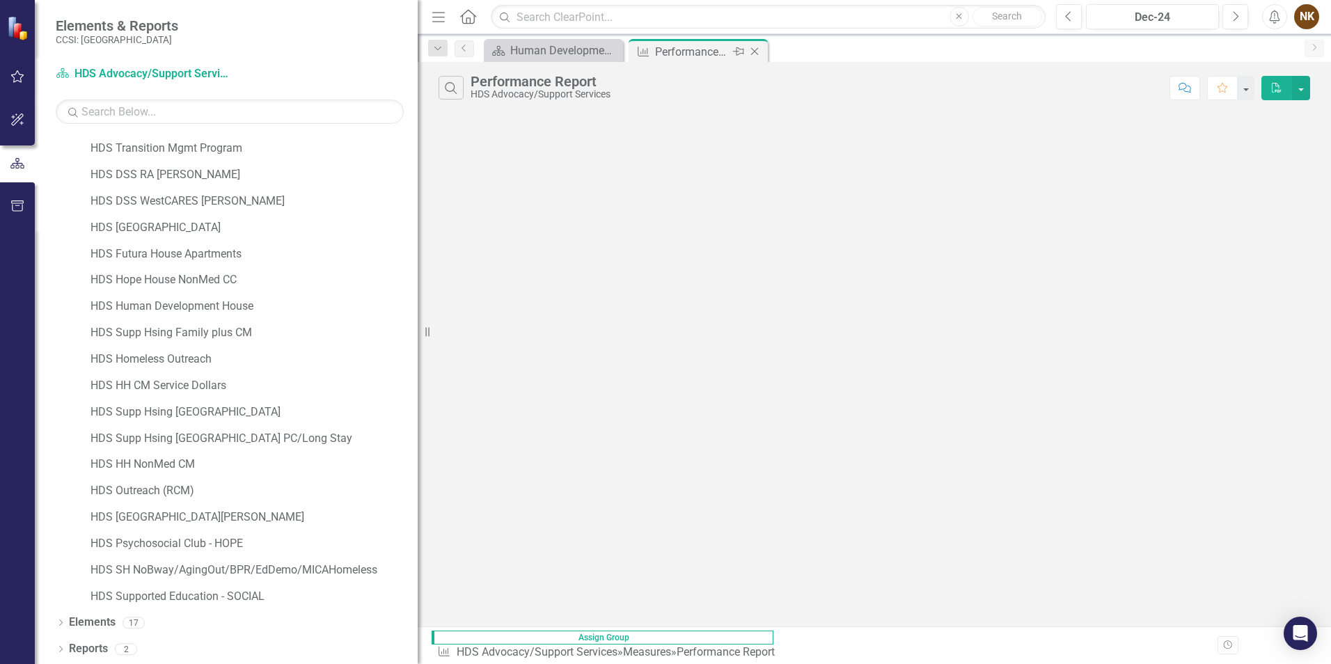
click at [717, 58] on div "Performance Report" at bounding box center [692, 51] width 74 height 17
click at [547, 52] on div "Human Development Svcs of [GEOGRAPHIC_DATA] Page" at bounding box center [556, 50] width 92 height 17
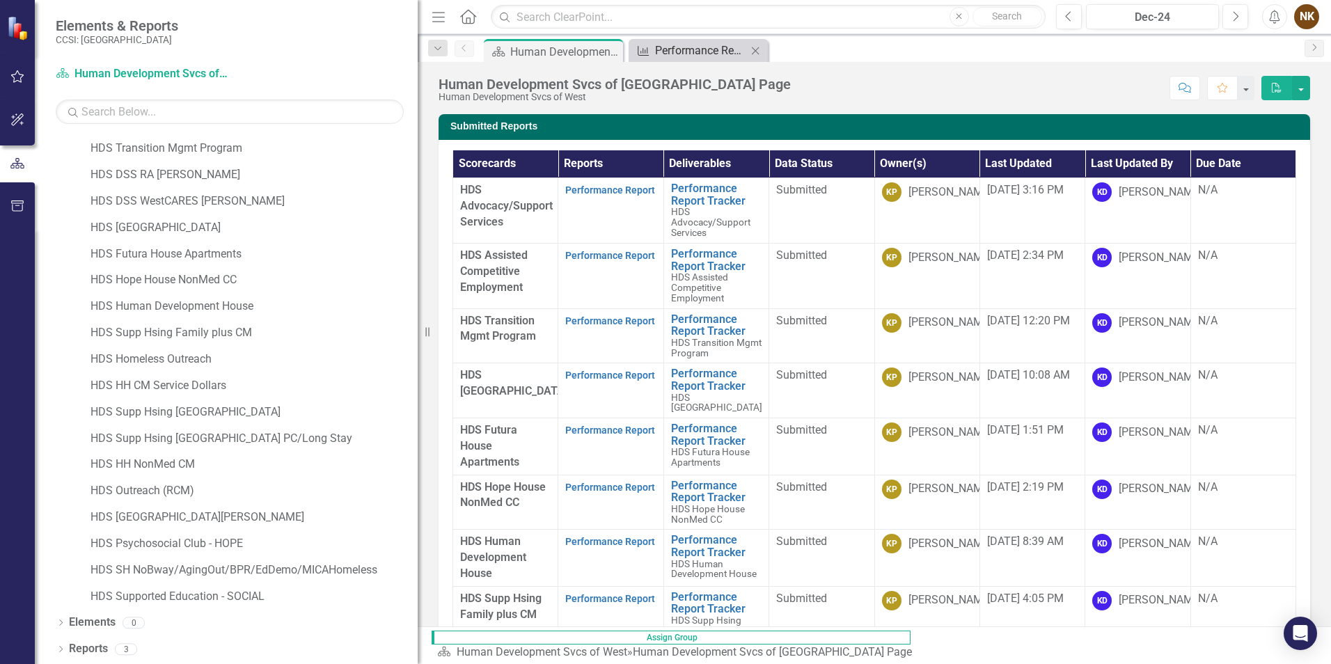
click at [688, 56] on div "Performance Report" at bounding box center [701, 50] width 92 height 17
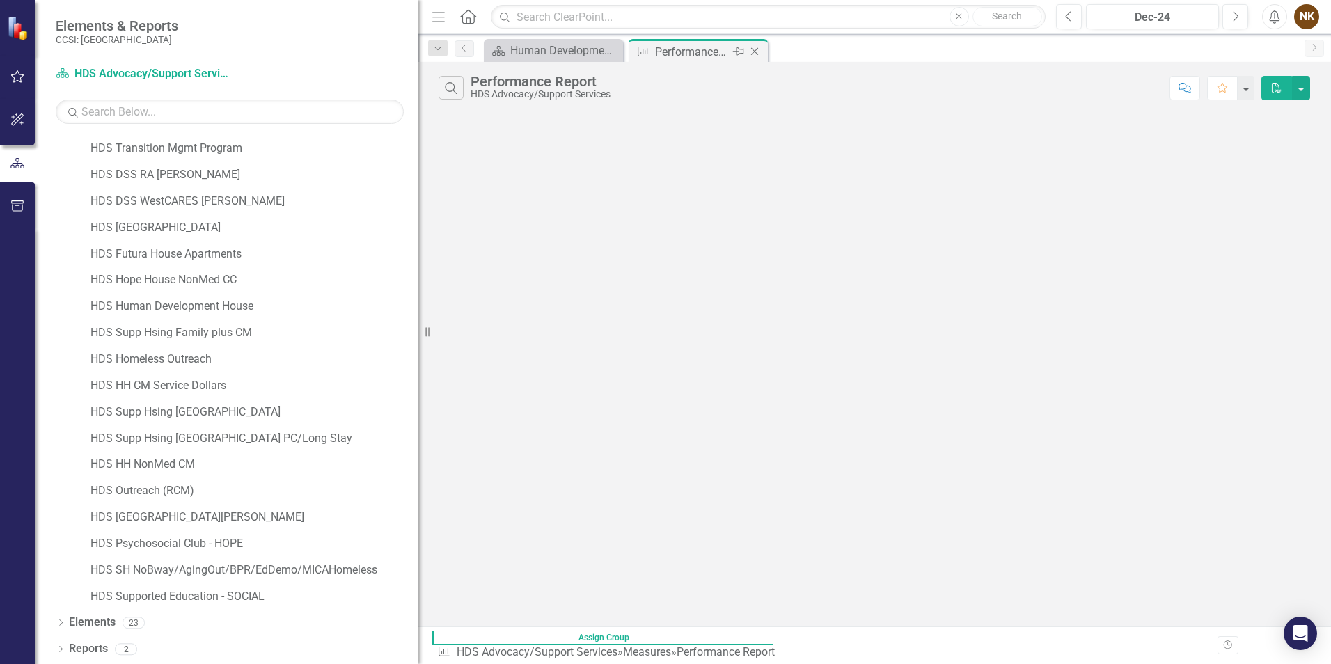
click at [759, 51] on icon "Close" at bounding box center [754, 51] width 14 height 11
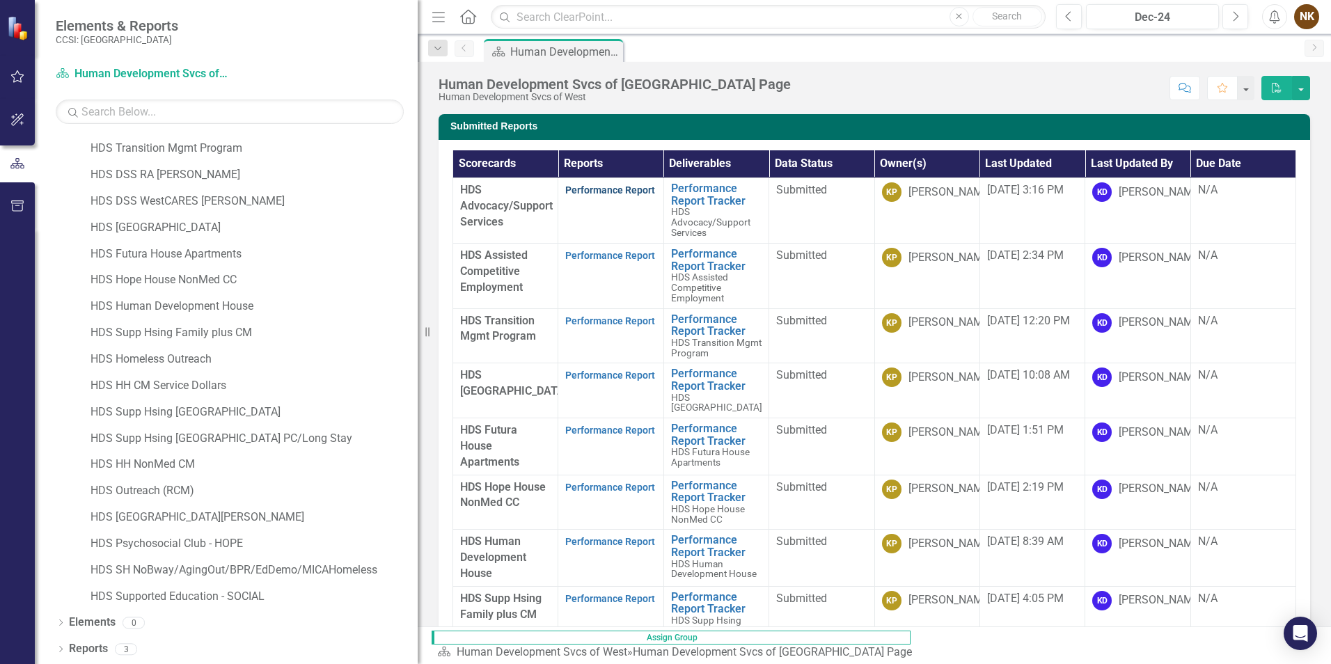
click at [596, 187] on link "Performance Report" at bounding box center [610, 189] width 90 height 11
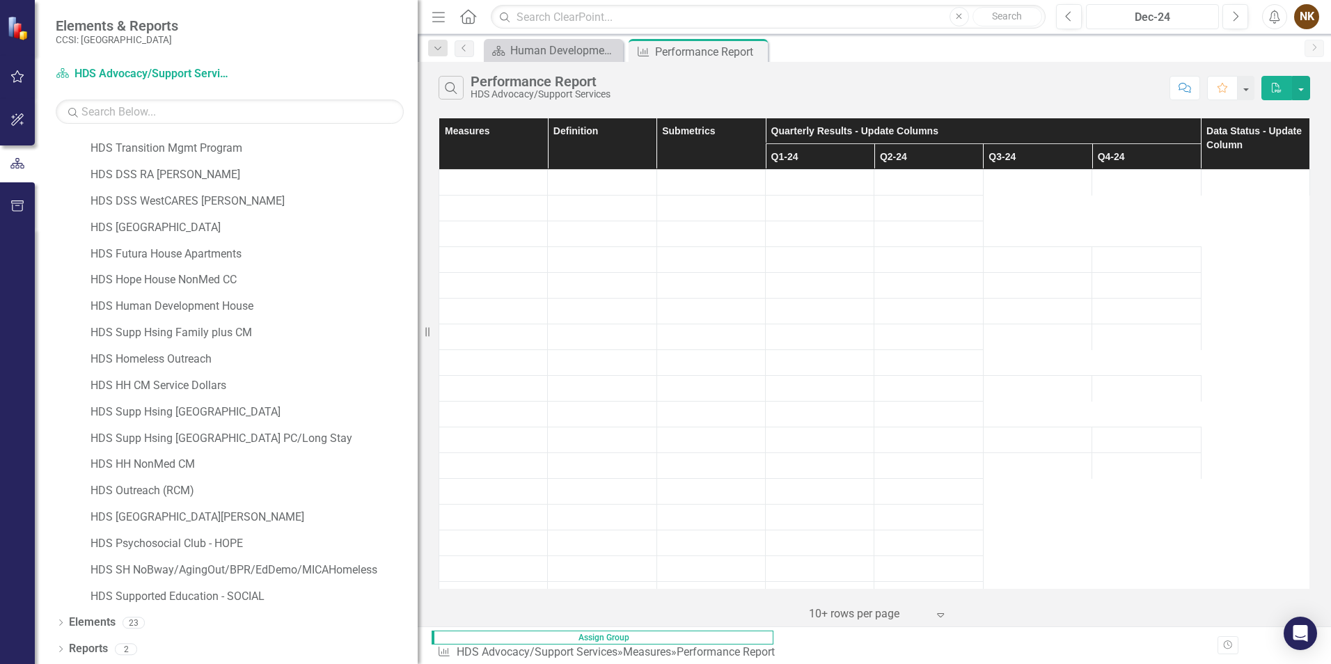
click at [1171, 21] on div "Dec-24" at bounding box center [1152, 17] width 123 height 17
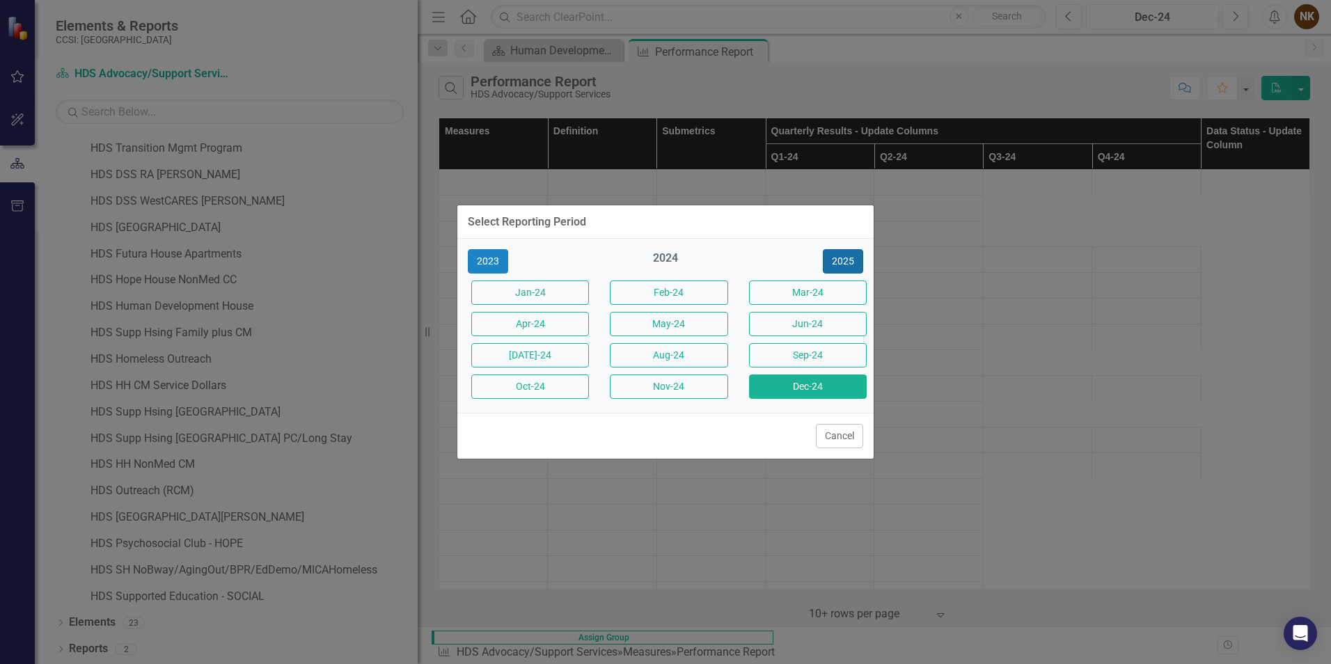
click at [843, 258] on button "2025" at bounding box center [843, 261] width 40 height 24
click at [787, 395] on button "Dec-25" at bounding box center [808, 386] width 118 height 24
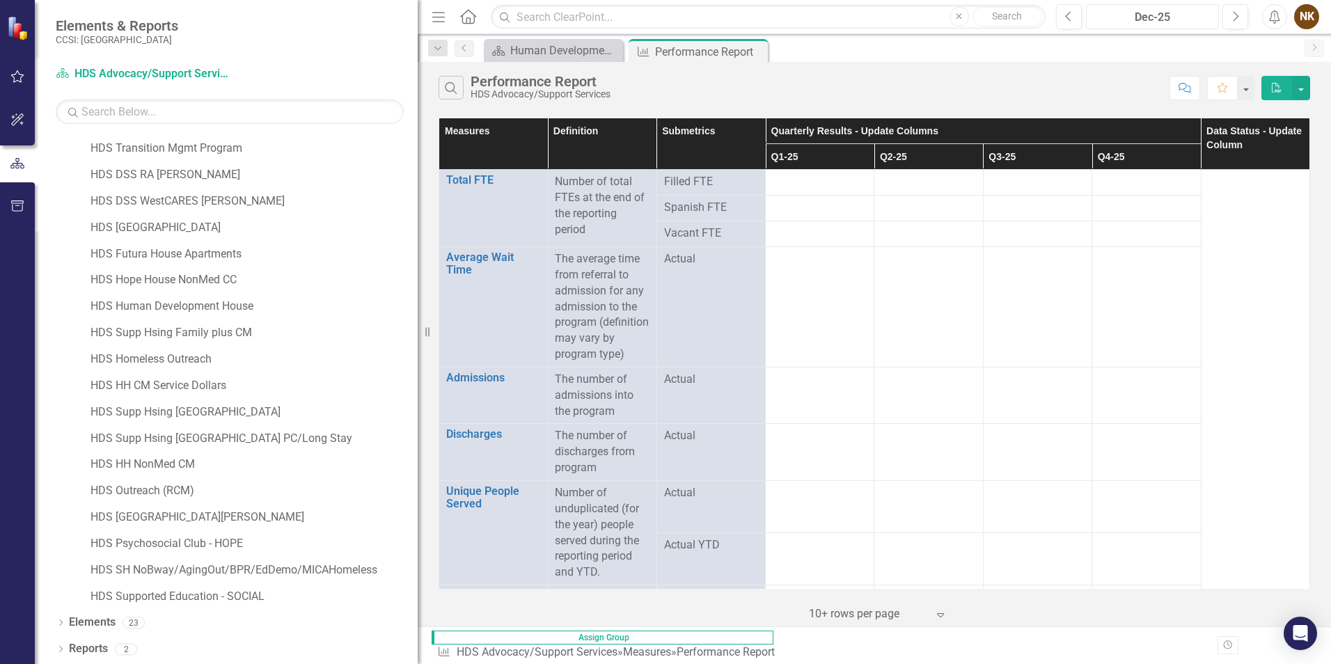
click at [1134, 13] on div "Dec-25" at bounding box center [1152, 17] width 123 height 17
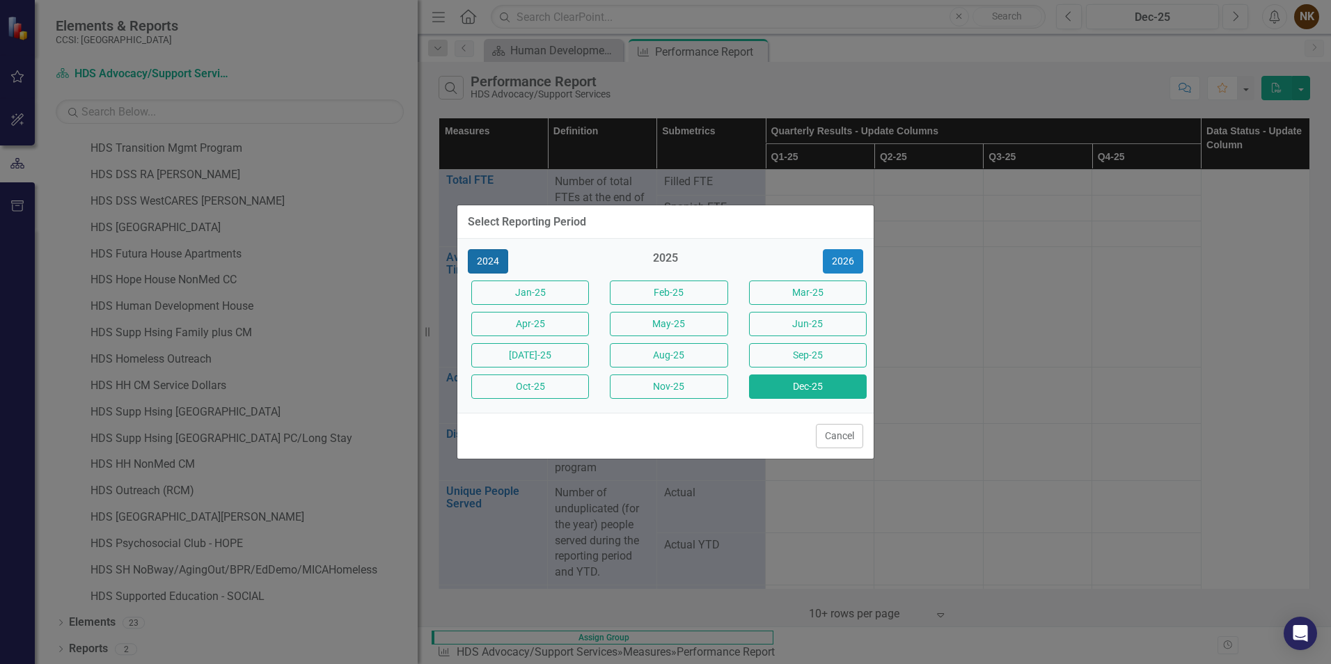
click at [491, 259] on button "2024" at bounding box center [488, 261] width 40 height 24
click at [837, 389] on button "Dec-24" at bounding box center [808, 386] width 118 height 24
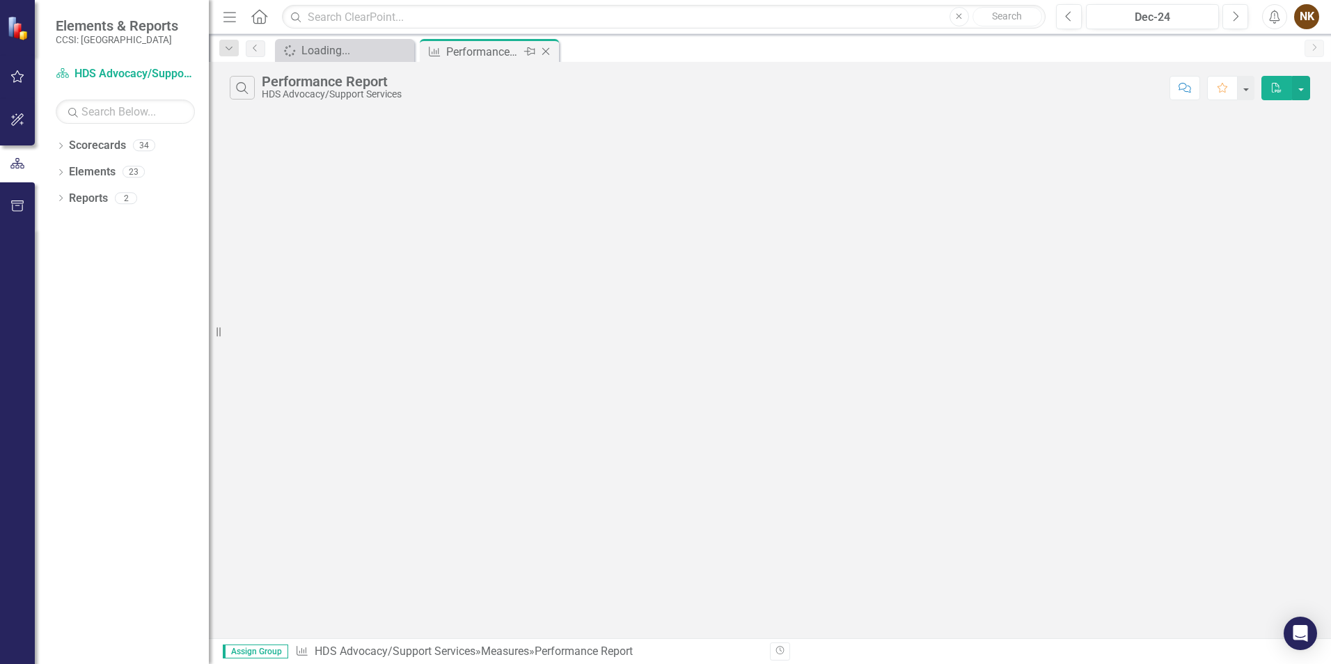
click at [546, 52] on icon "Close" at bounding box center [546, 51] width 14 height 11
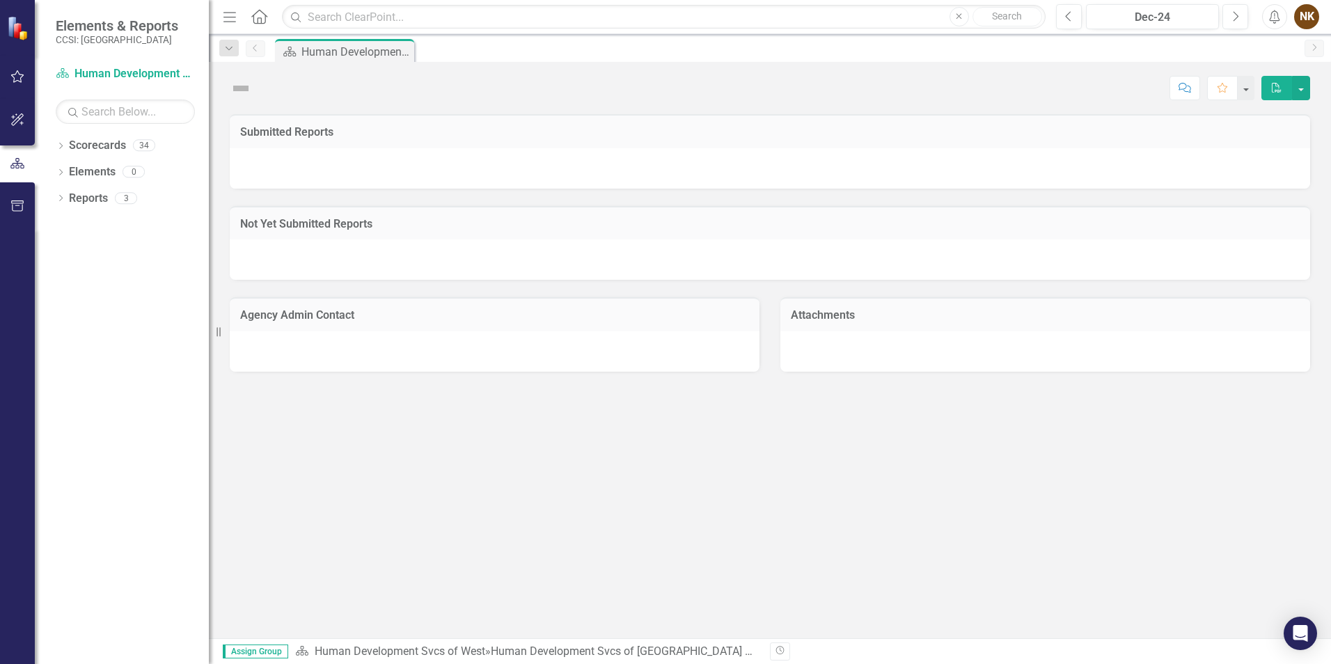
click at [53, 146] on div "Dropdown Scorecards 34 Dropdown DNU - DCMH DNU - DCMH JAIL IN-REACH DNU - DCMH …" at bounding box center [122, 399] width 174 height 530
click at [61, 147] on icon at bounding box center [60, 146] width 3 height 6
click at [157, 194] on link "Human Development Svcs of West" at bounding box center [143, 199] width 132 height 16
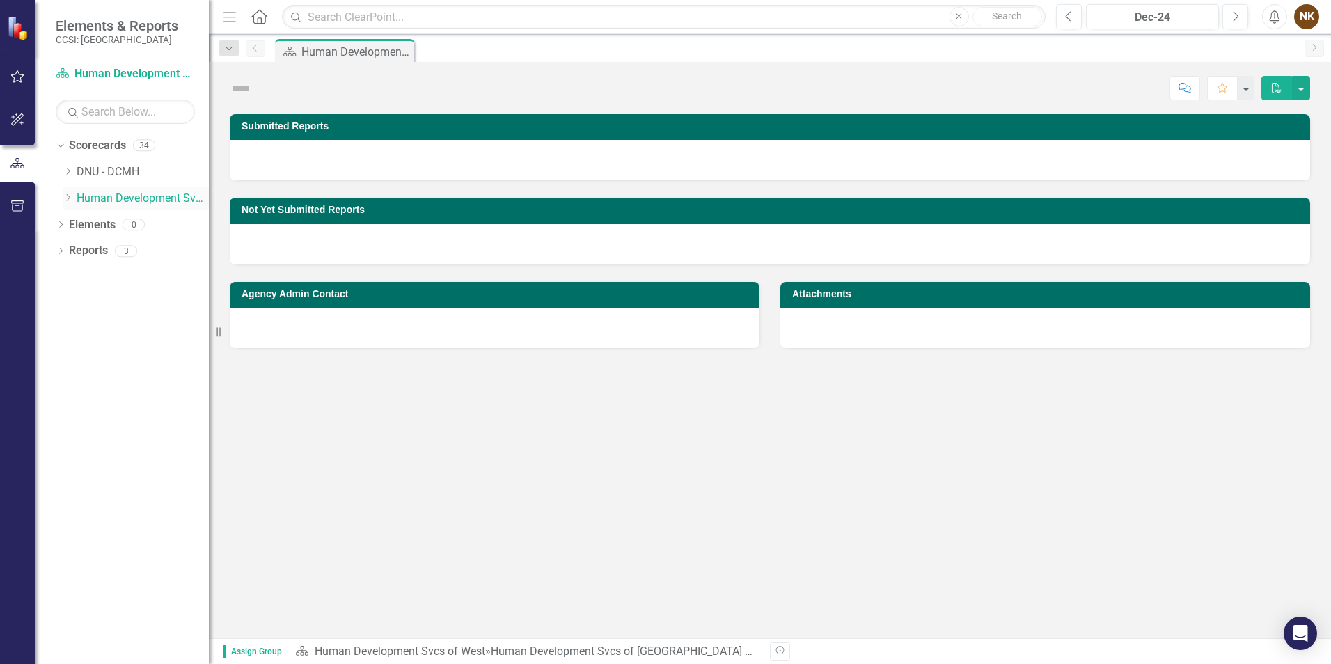
click at [70, 200] on icon "Dropdown" at bounding box center [68, 197] width 10 height 8
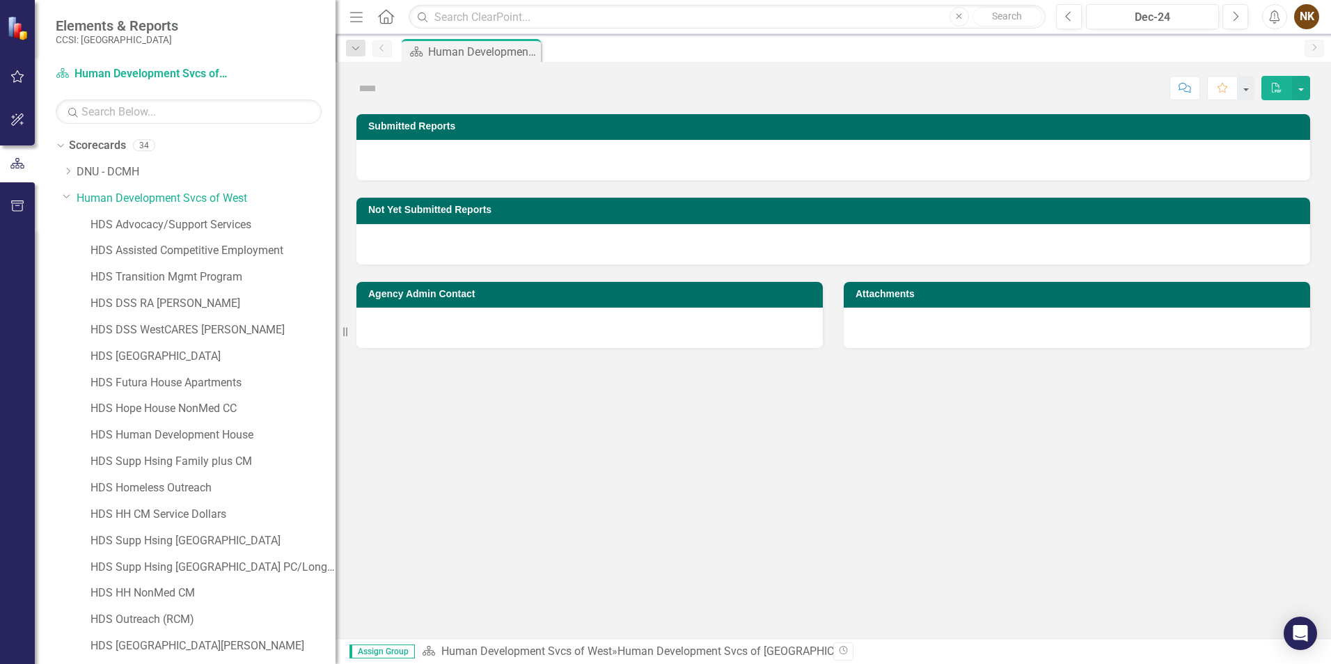
drag, startPoint x: 209, startPoint y: 227, endPoint x: 336, endPoint y: 230, distance: 126.7
click at [336, 230] on div "Resize" at bounding box center [340, 332] width 11 height 664
click at [203, 230] on link "HDS Advocacy/Support Services" at bounding box center [213, 225] width 246 height 16
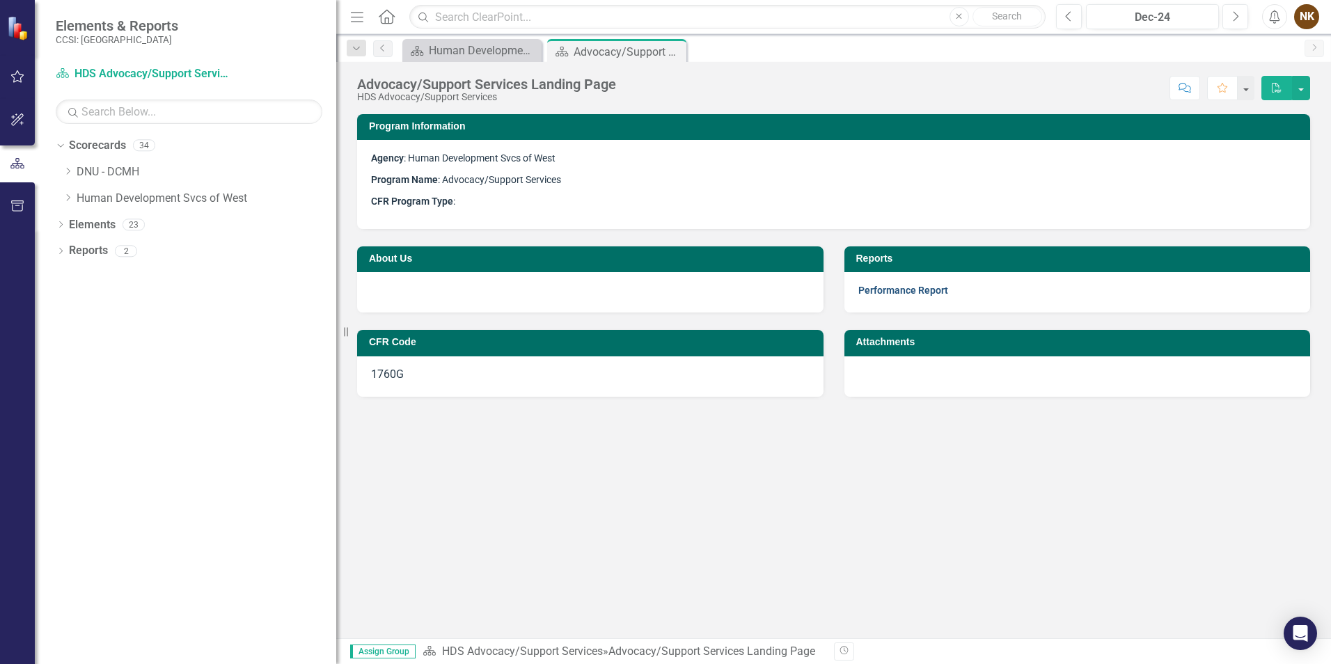
click at [906, 288] on link "Performance Report" at bounding box center [903, 290] width 90 height 11
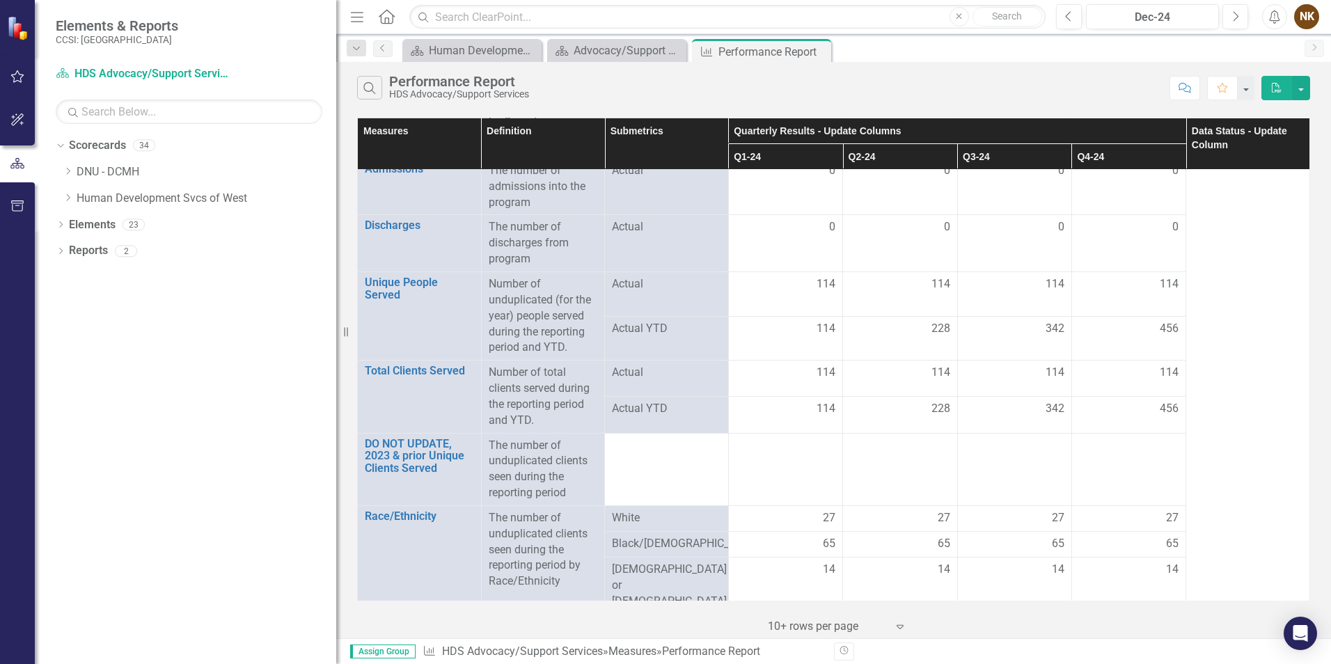
scroll to position [278, 0]
